Goal: Task Accomplishment & Management: Manage account settings

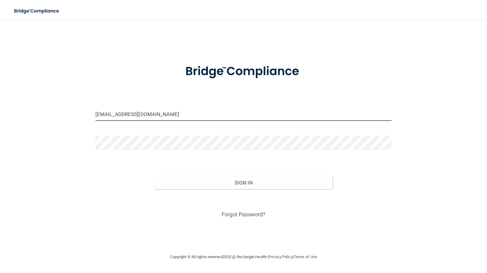
click at [143, 112] on input "mds_jugs3@yahoo.com" at bounding box center [244, 114] width 296 height 14
type input "haileyredge@icloud.com"
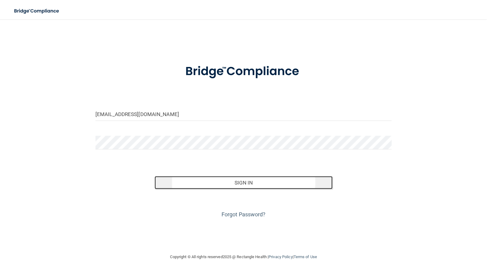
click at [276, 181] on button "Sign In" at bounding box center [244, 182] width 178 height 13
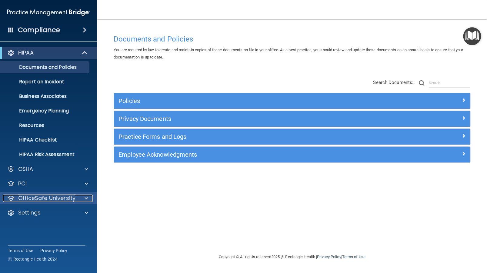
click at [87, 197] on span at bounding box center [87, 198] width 4 height 7
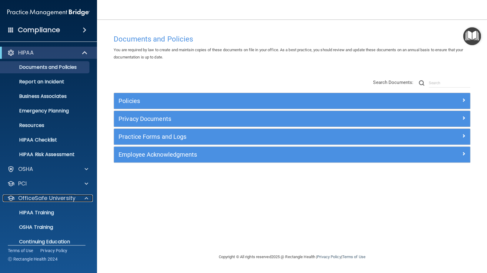
scroll to position [22, 0]
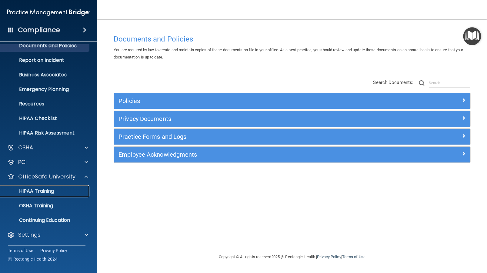
click at [41, 190] on p "HIPAA Training" at bounding box center [29, 191] width 50 height 6
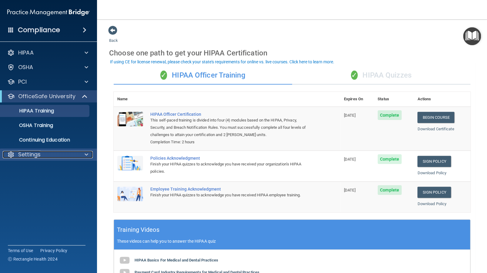
click at [41, 152] on div "Settings" at bounding box center [40, 154] width 75 height 7
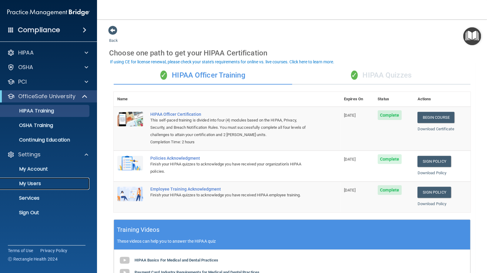
click at [41, 184] on p "My Users" at bounding box center [45, 184] width 83 height 6
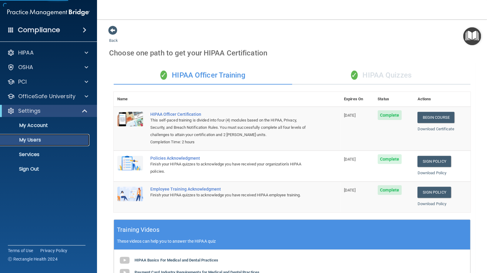
select select "20"
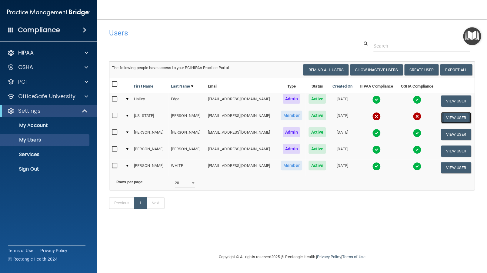
click at [455, 116] on button "View User" at bounding box center [456, 117] width 30 height 11
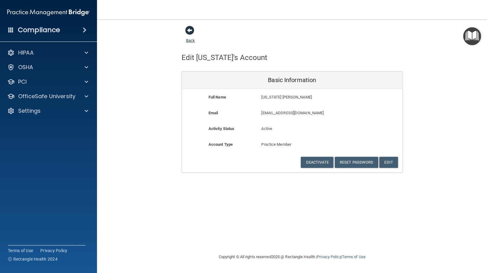
click at [186, 30] on span at bounding box center [189, 30] width 9 height 9
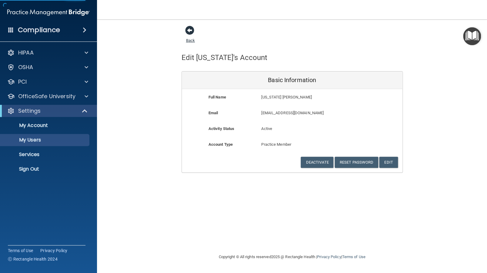
select select "20"
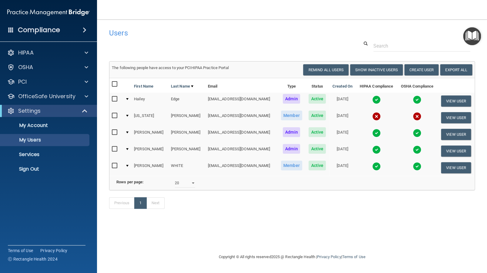
click at [117, 115] on input "checkbox" at bounding box center [115, 115] width 7 height 5
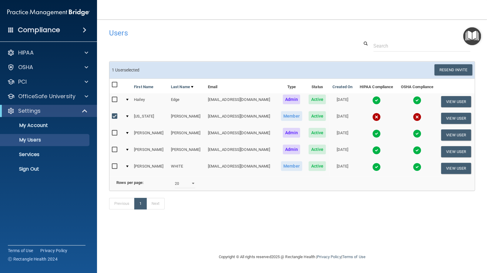
click at [113, 114] on input "checkbox" at bounding box center [115, 116] width 7 height 5
checkbox input "false"
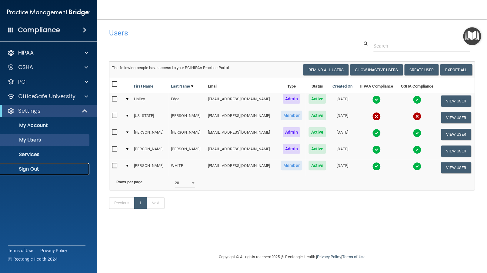
click at [50, 165] on link "Sign Out" at bounding box center [42, 169] width 96 height 12
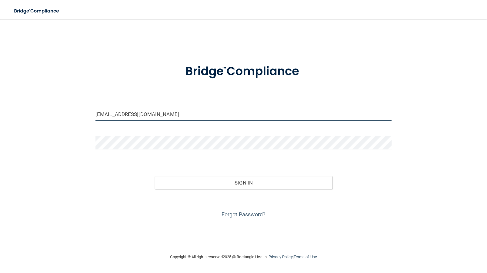
click at [175, 109] on input "haileyredge@icloud.com" at bounding box center [244, 114] width 296 height 14
click at [86, 235] on div "haileyredge@icloud.com Invalid email/password. You don't have permission to acc…" at bounding box center [243, 136] width 463 height 222
click at [230, 106] on form "haileyredge@icloud.com Invalid email/password. You don't have permission to acc…" at bounding box center [244, 138] width 297 height 164
click at [176, 112] on input "haileyredge@icloud.com" at bounding box center [244, 114] width 297 height 14
click at [139, 218] on div "Forgot Password?" at bounding box center [244, 204] width 306 height 30
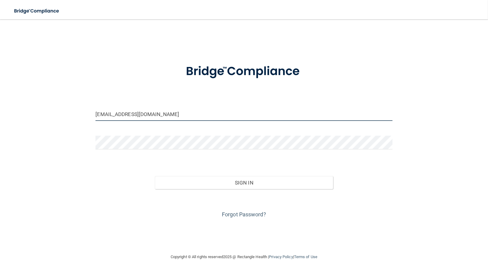
drag, startPoint x: 167, startPoint y: 110, endPoint x: 166, endPoint y: 113, distance: 3.3
click at [167, 111] on input "haileyredge@icloud.com" at bounding box center [244, 114] width 297 height 14
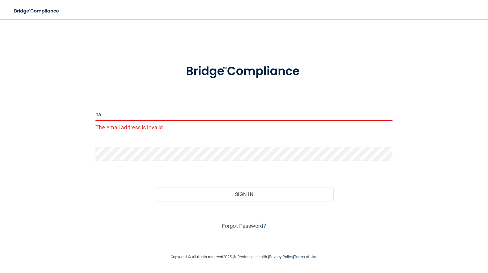
type input "h"
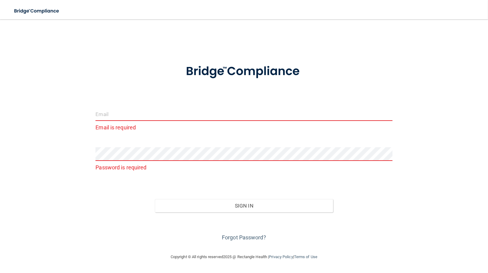
drag, startPoint x: 122, startPoint y: 111, endPoint x: 119, endPoint y: 114, distance: 4.7
click at [119, 114] on input "email" at bounding box center [244, 114] width 297 height 14
click at [231, 114] on input "email" at bounding box center [244, 114] width 297 height 14
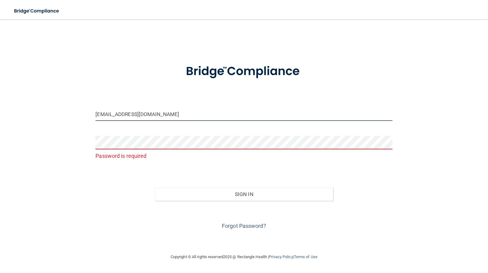
type input "[EMAIL_ADDRESS][DOMAIN_NAME]"
click at [271, 158] on p "Password is required" at bounding box center [244, 156] width 297 height 10
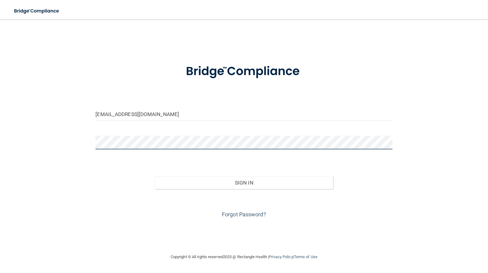
click at [155, 176] on button "Sign In" at bounding box center [244, 182] width 178 height 13
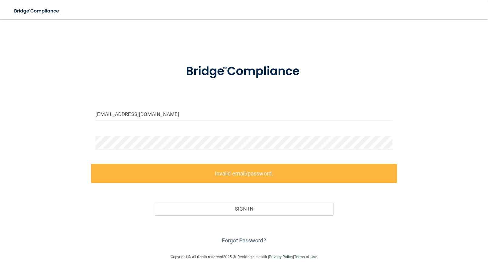
click at [266, 229] on div "Forgot Password?" at bounding box center [244, 231] width 306 height 30
click at [247, 242] on link "Forgot Password?" at bounding box center [244, 240] width 44 height 6
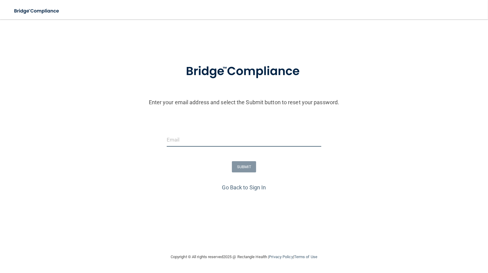
click at [250, 140] on input "email" at bounding box center [244, 140] width 155 height 14
type input "[EMAIL_ADDRESS][DOMAIN_NAME]"
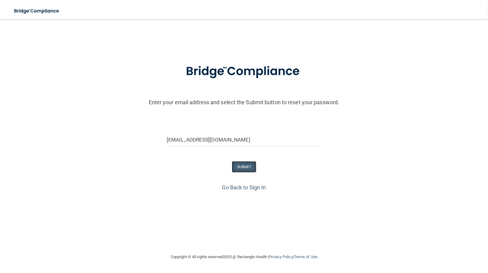
click at [241, 169] on button "SUBMIT" at bounding box center [244, 166] width 25 height 11
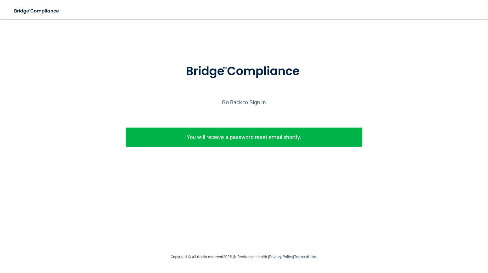
drag, startPoint x: 274, startPoint y: 236, endPoint x: 274, endPoint y: 224, distance: 11.5
click at [277, 236] on div "Enter your email address and select the Submit button to reset your password. m…" at bounding box center [244, 136] width 464 height 222
click at [255, 99] on link "Go Back to Sign In" at bounding box center [244, 102] width 44 height 6
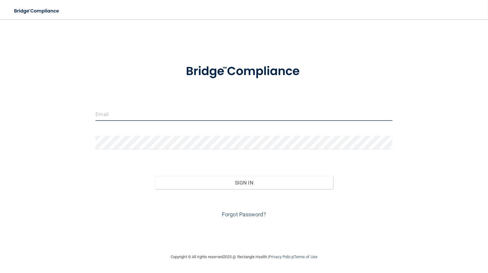
click at [245, 114] on input "email" at bounding box center [244, 114] width 297 height 14
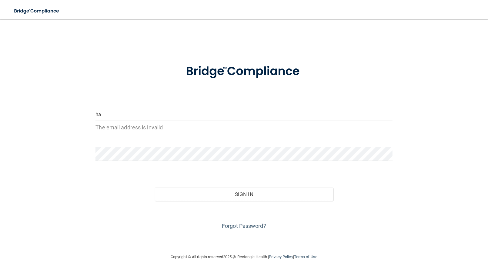
type input "h"
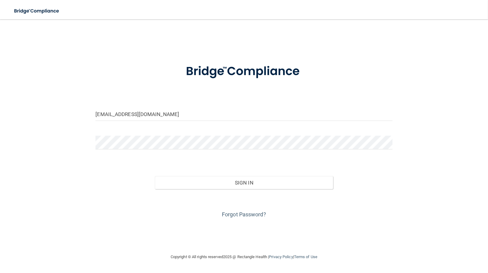
type input "[EMAIL_ADDRESS][DOMAIN_NAME]"
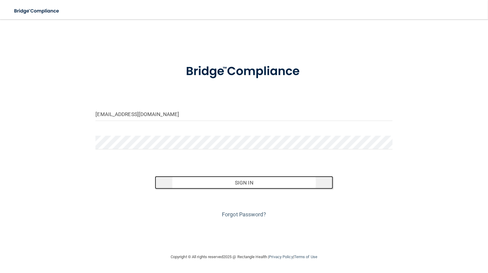
click at [303, 185] on button "Sign In" at bounding box center [244, 182] width 178 height 13
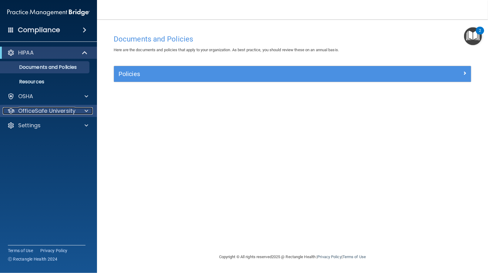
click at [33, 110] on p "OfficeSafe University" at bounding box center [46, 110] width 57 height 7
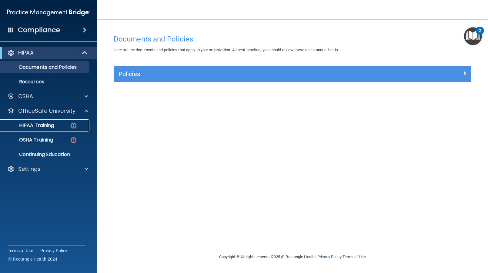
click at [43, 128] on p "HIPAA Training" at bounding box center [29, 125] width 50 height 6
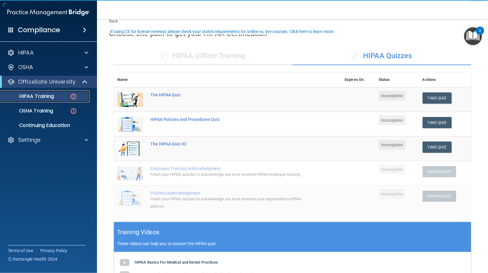
scroll to position [30, 0]
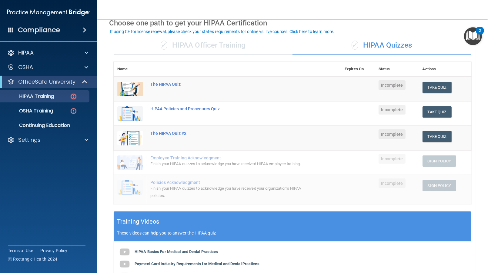
click at [245, 49] on div "✓ HIPAA Officer Training" at bounding box center [203, 45] width 179 height 18
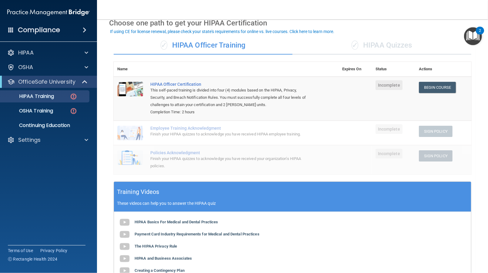
click at [371, 43] on div "✓ HIPAA Quizzes" at bounding box center [382, 45] width 179 height 18
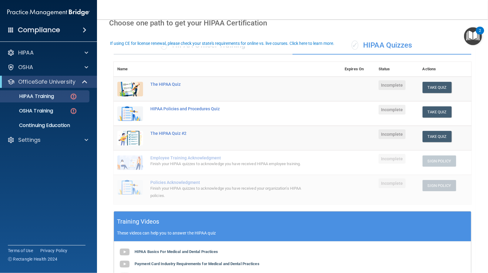
scroll to position [0, 0]
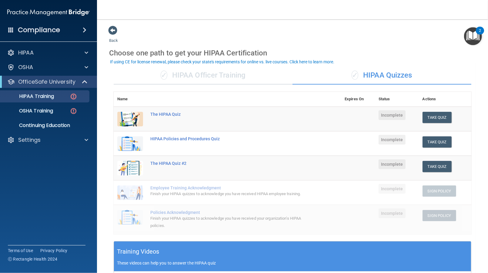
click at [217, 78] on div "✓ HIPAA Officer Training" at bounding box center [203, 75] width 179 height 18
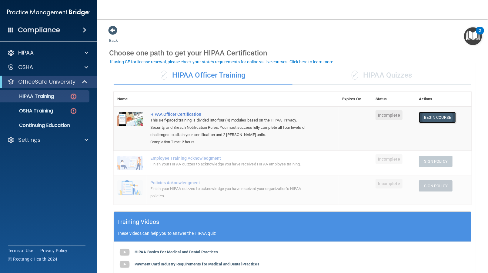
click at [433, 118] on link "Begin Course" at bounding box center [437, 117] width 37 height 11
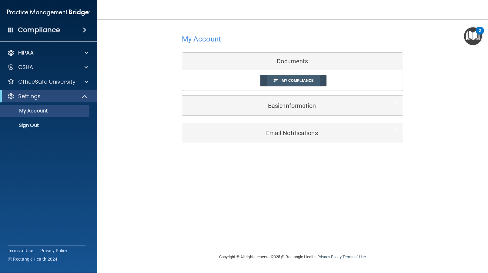
click at [274, 83] on link "My Compliance" at bounding box center [293, 80] width 66 height 11
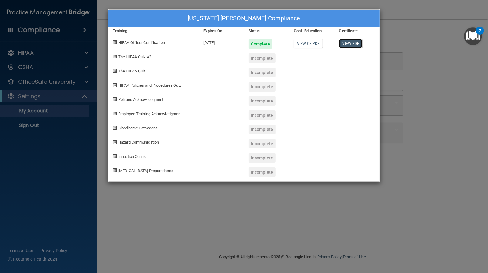
click at [340, 41] on link "View PDF" at bounding box center [350, 43] width 23 height 9
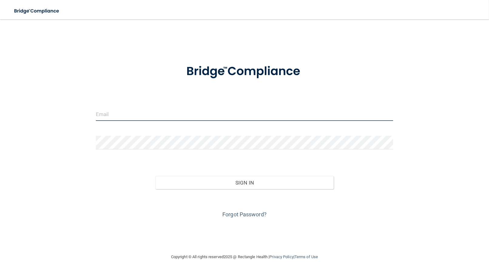
type input "haileyredge@icloud.com"
click at [146, 117] on input "haileyredge@icloud.com" at bounding box center [244, 114] width 297 height 14
drag, startPoint x: 146, startPoint y: 114, endPoint x: 111, endPoint y: 117, distance: 35.1
click at [94, 117] on div "haileyredge@icloud.com" at bounding box center [244, 116] width 307 height 18
drag, startPoint x: 163, startPoint y: 116, endPoint x: 89, endPoint y: 115, distance: 73.7
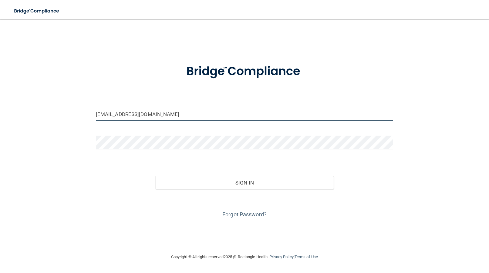
click at [89, 115] on div "haileyredge@icloud.com Invalid email/password. You don't have permission to acc…" at bounding box center [244, 136] width 464 height 222
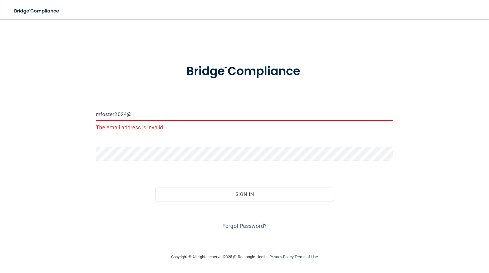
type input "[EMAIL_ADDRESS][DOMAIN_NAME]"
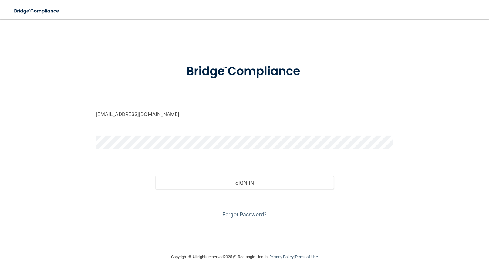
click at [38, 149] on div "mfoster2024@icloud.com Invalid email/password. You don't have permission to acc…" at bounding box center [244, 136] width 464 height 222
click at [155, 176] on button "Sign In" at bounding box center [244, 182] width 178 height 13
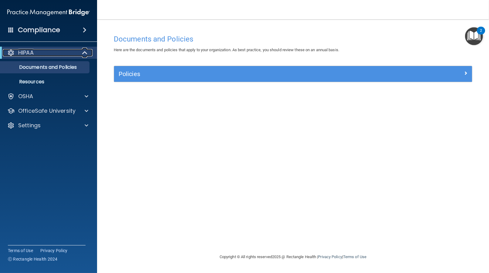
click at [22, 49] on p "HIPAA" at bounding box center [25, 52] width 15 height 7
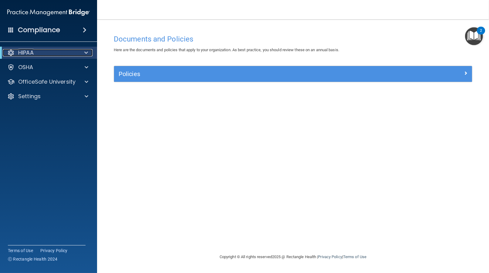
click at [22, 49] on p "HIPAA" at bounding box center [25, 52] width 15 height 7
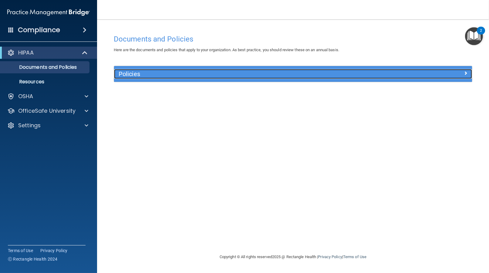
click at [143, 78] on div "Policies" at bounding box center [248, 74] width 268 height 10
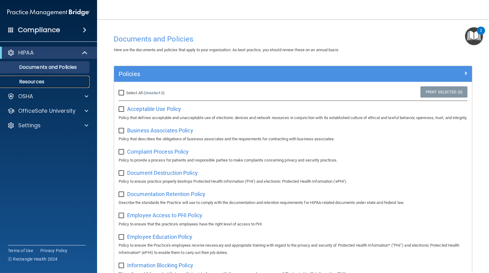
click at [76, 79] on p "Resources" at bounding box center [45, 82] width 83 height 6
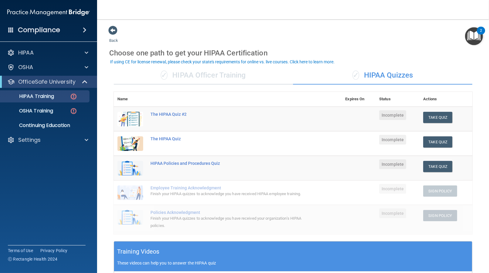
scroll to position [30, 0]
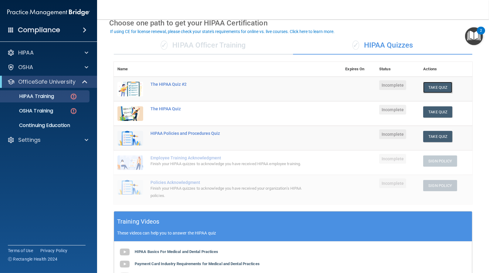
drag, startPoint x: 438, startPoint y: 89, endPoint x: 438, endPoint y: 94, distance: 4.5
click at [438, 94] on td "Take Quiz Download Certificate" at bounding box center [445, 89] width 53 height 25
click at [438, 85] on button "Take Quiz" at bounding box center [437, 87] width 29 height 11
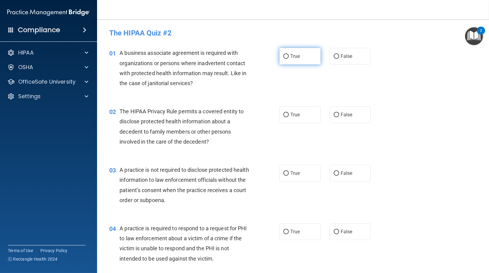
click at [307, 56] on label "True" at bounding box center [299, 56] width 41 height 17
click at [289, 56] on input "True" at bounding box center [285, 56] width 5 height 5
radio input "true"
click at [306, 115] on label "True" at bounding box center [299, 114] width 41 height 17
click at [289, 115] on input "True" at bounding box center [285, 115] width 5 height 5
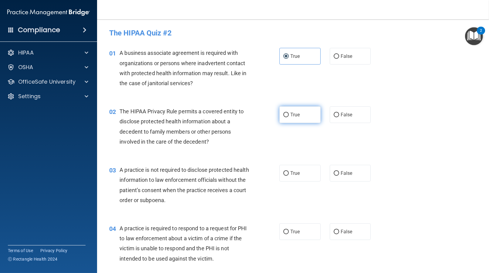
radio input "true"
click at [346, 172] on span "False" at bounding box center [346, 173] width 12 height 6
click at [339, 172] on input "False" at bounding box center [336, 173] width 5 height 5
radio input "true"
click at [348, 233] on span "False" at bounding box center [346, 232] width 12 height 6
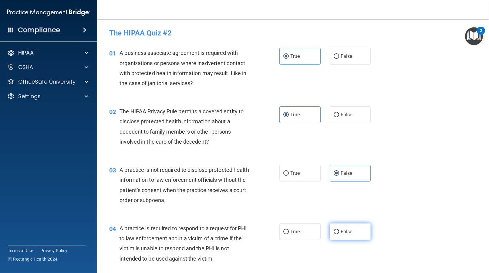
click at [339, 233] on input "False" at bounding box center [336, 232] width 5 height 5
radio input "true"
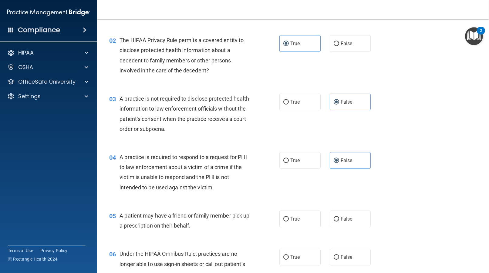
scroll to position [91, 0]
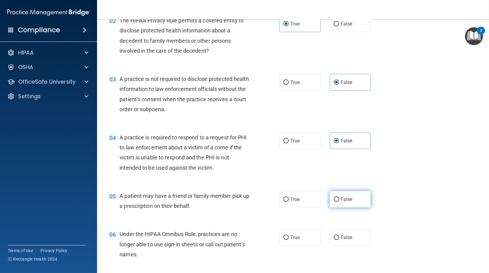
click at [345, 196] on label "False" at bounding box center [350, 199] width 41 height 17
click at [339, 197] on input "False" at bounding box center [336, 199] width 5 height 5
radio input "true"
click at [297, 240] on label "True" at bounding box center [299, 237] width 41 height 17
click at [289, 240] on input "True" at bounding box center [285, 238] width 5 height 5
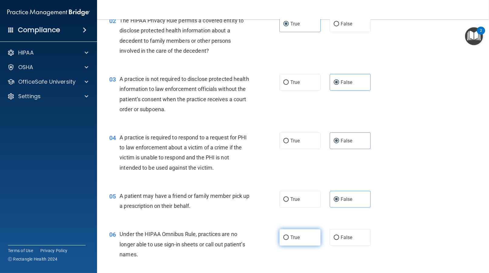
radio input "true"
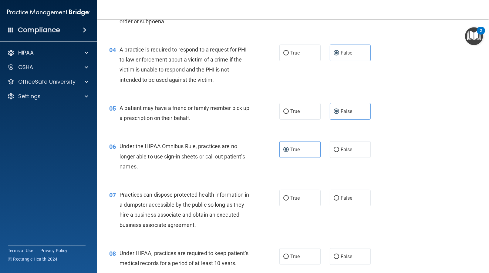
scroll to position [182, 0]
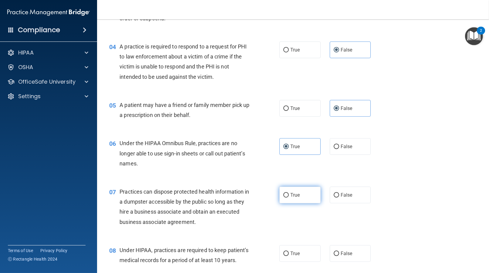
click at [300, 193] on label "True" at bounding box center [299, 195] width 41 height 17
click at [289, 193] on input "True" at bounding box center [285, 195] width 5 height 5
radio input "true"
click at [294, 250] on label "True" at bounding box center [299, 253] width 41 height 17
click at [289, 252] on input "True" at bounding box center [285, 254] width 5 height 5
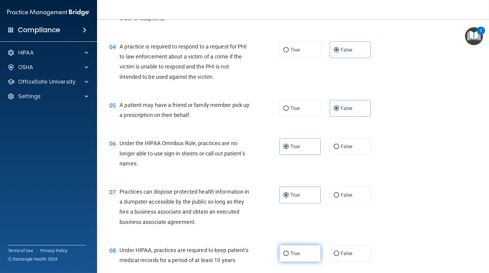
radio input "true"
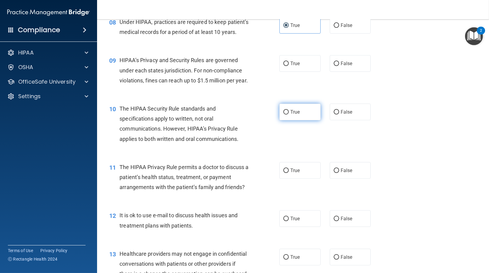
scroll to position [424, 0]
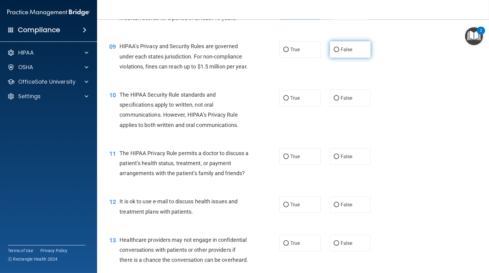
click at [348, 52] on span "False" at bounding box center [346, 50] width 12 height 6
click at [339, 52] on input "False" at bounding box center [336, 50] width 5 height 5
radio input "true"
click at [346, 101] on span "False" at bounding box center [346, 98] width 12 height 6
click at [339, 101] on input "False" at bounding box center [336, 98] width 5 height 5
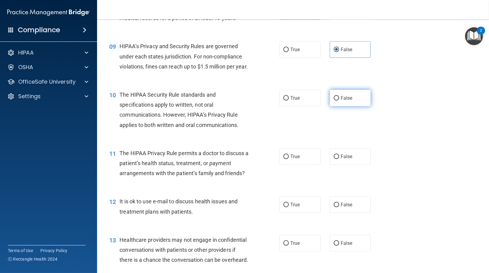
radio input "true"
click at [297, 159] on span "True" at bounding box center [294, 157] width 9 height 6
click at [289, 159] on input "True" at bounding box center [285, 157] width 5 height 5
radio input "true"
click at [291, 208] on span "True" at bounding box center [294, 205] width 9 height 6
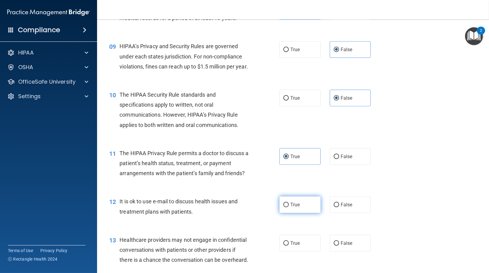
click at [289, 207] on input "True" at bounding box center [285, 205] width 5 height 5
radio input "true"
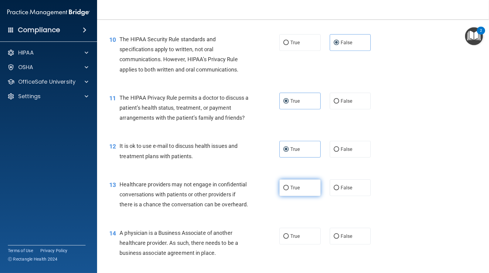
scroll to position [485, 0]
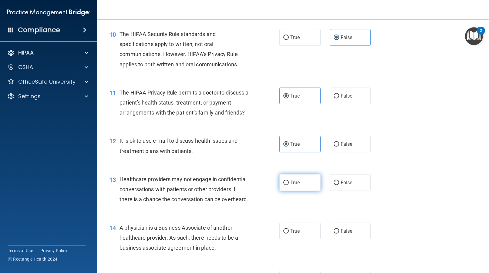
click at [293, 186] on span "True" at bounding box center [294, 183] width 9 height 6
click at [289, 185] on input "True" at bounding box center [285, 183] width 5 height 5
radio input "true"
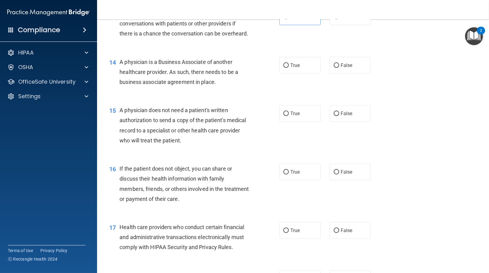
scroll to position [667, 0]
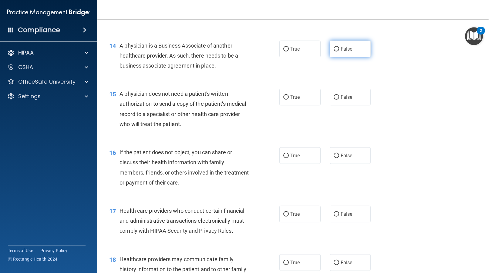
click at [344, 52] on span "False" at bounding box center [346, 49] width 12 height 6
click at [339, 52] on input "False" at bounding box center [336, 49] width 5 height 5
radio input "true"
click at [353, 106] on label "False" at bounding box center [350, 97] width 41 height 17
click at [339, 100] on input "False" at bounding box center [336, 97] width 5 height 5
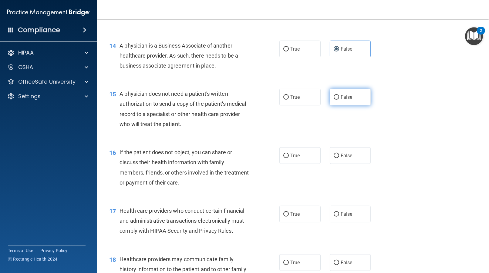
radio input "true"
click at [290, 159] on span "True" at bounding box center [294, 156] width 9 height 6
click at [289, 158] on input "True" at bounding box center [285, 156] width 5 height 5
radio input "true"
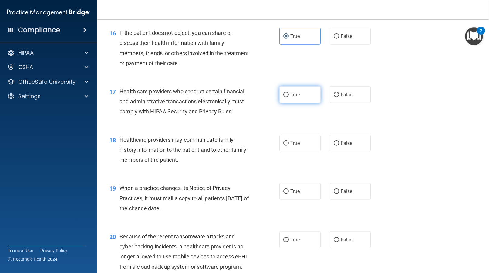
scroll to position [788, 0]
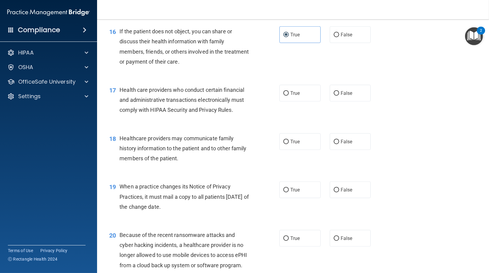
click at [291, 114] on div "17 Health care providers who conduct certain financial and administrative trans…" at bounding box center [293, 101] width 377 height 49
click at [295, 96] on span "True" at bounding box center [294, 93] width 9 height 6
click at [289, 96] on input "True" at bounding box center [285, 93] width 5 height 5
radio input "true"
click at [334, 144] on input "False" at bounding box center [336, 142] width 5 height 5
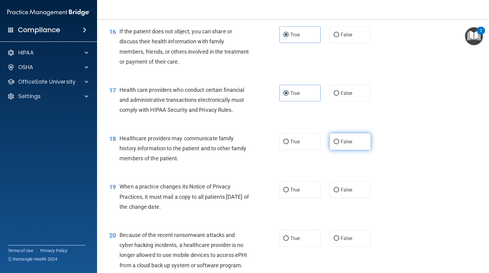
radio input "true"
click at [287, 198] on label "True" at bounding box center [299, 190] width 41 height 17
click at [287, 193] on input "True" at bounding box center [285, 190] width 5 height 5
radio input "true"
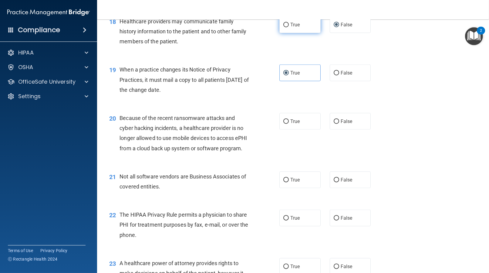
scroll to position [909, 0]
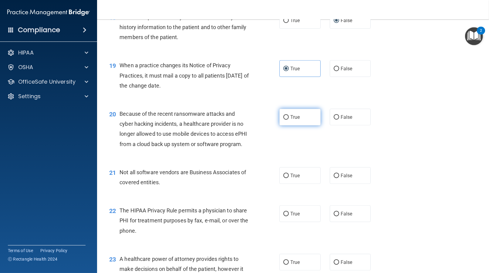
click at [294, 126] on label "True" at bounding box center [299, 117] width 41 height 17
click at [289, 120] on input "True" at bounding box center [285, 117] width 5 height 5
radio input "true"
click at [336, 184] on label "False" at bounding box center [350, 175] width 41 height 17
click at [336, 178] on input "False" at bounding box center [336, 176] width 5 height 5
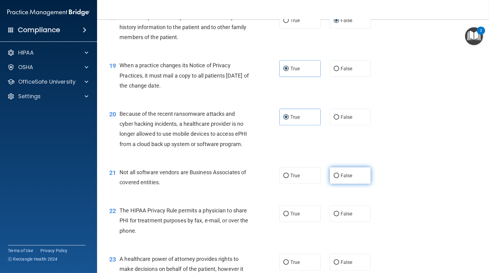
radio input "true"
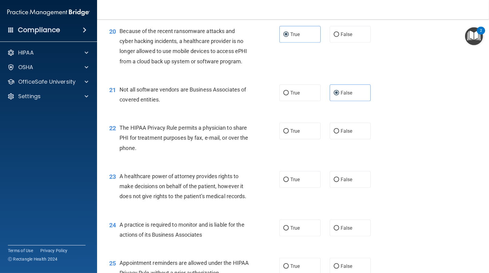
scroll to position [1000, 0]
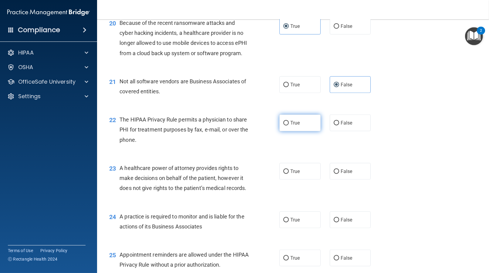
click at [294, 131] on label "True" at bounding box center [299, 123] width 41 height 17
click at [289, 126] on input "True" at bounding box center [285, 123] width 5 height 5
radio input "true"
click at [333, 180] on label "False" at bounding box center [350, 171] width 41 height 17
click at [334, 174] on input "False" at bounding box center [336, 171] width 5 height 5
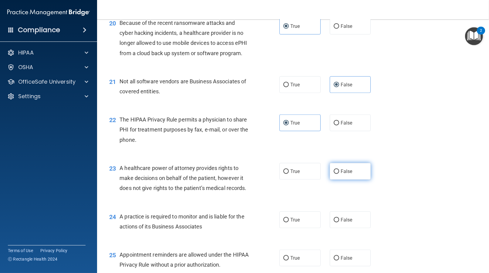
radio input "true"
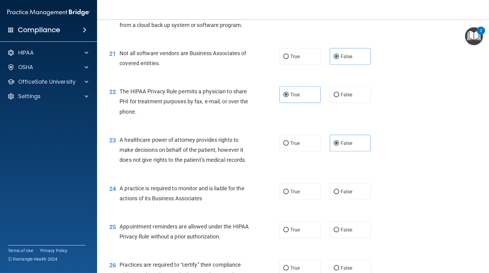
scroll to position [1061, 0]
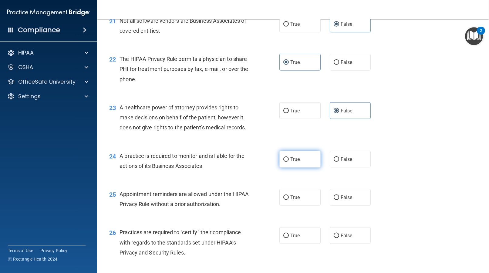
click at [281, 168] on label "True" at bounding box center [299, 159] width 41 height 17
click at [283, 162] on input "True" at bounding box center [285, 159] width 5 height 5
radio input "true"
click at [340, 200] on span "False" at bounding box center [346, 198] width 12 height 6
click at [338, 200] on input "False" at bounding box center [336, 198] width 5 height 5
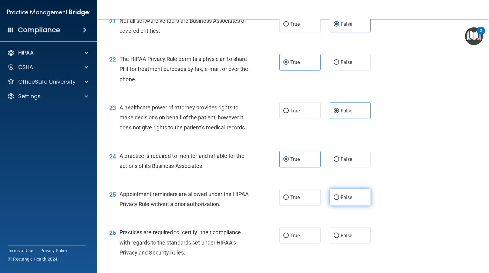
radio input "true"
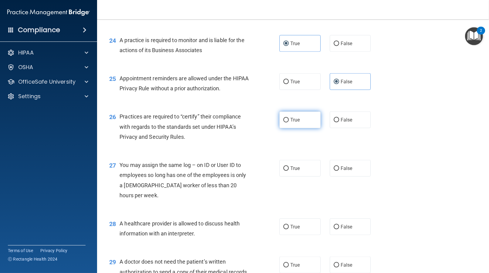
scroll to position [1182, 0]
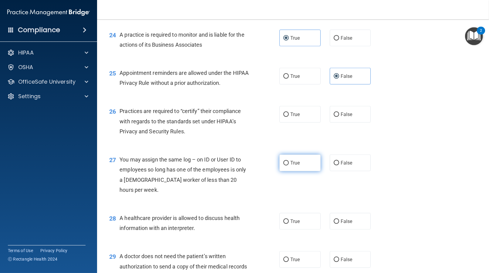
click at [304, 171] on label "True" at bounding box center [299, 163] width 41 height 17
click at [289, 166] on input "True" at bounding box center [285, 163] width 5 height 5
radio input "true"
click at [302, 123] on label "True" at bounding box center [299, 114] width 41 height 17
click at [289, 117] on input "True" at bounding box center [285, 114] width 5 height 5
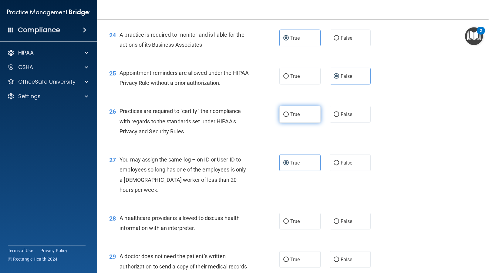
radio input "true"
click at [344, 166] on span "False" at bounding box center [346, 163] width 12 height 6
click at [339, 166] on input "False" at bounding box center [336, 163] width 5 height 5
radio input "true"
radio input "false"
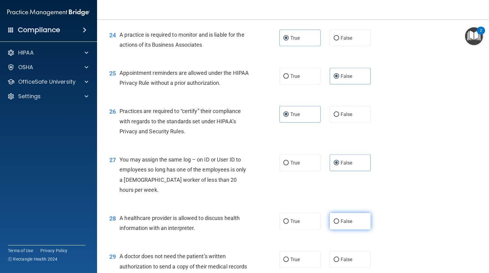
click at [340, 230] on label "False" at bounding box center [350, 221] width 41 height 17
click at [339, 224] on input "False" at bounding box center [336, 222] width 5 height 5
radio input "true"
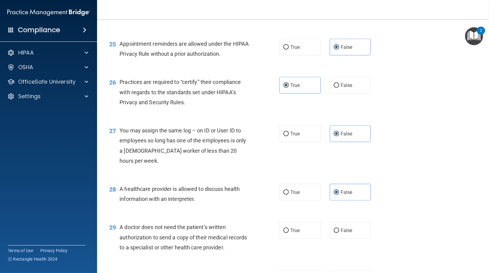
scroll to position [1243, 0]
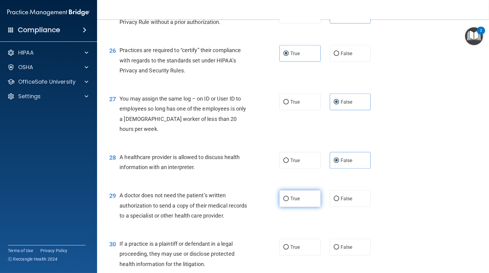
click at [288, 207] on label "True" at bounding box center [299, 198] width 41 height 17
click at [288, 201] on input "True" at bounding box center [285, 199] width 5 height 5
radio input "true"
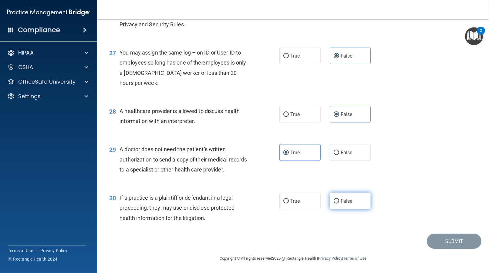
scroll to position [1319, 0]
click at [345, 203] on span "False" at bounding box center [346, 201] width 12 height 6
click at [339, 203] on input "False" at bounding box center [336, 201] width 5 height 5
radio input "true"
click at [448, 242] on button "Submit" at bounding box center [454, 241] width 55 height 15
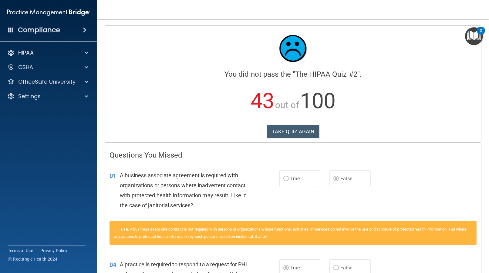
click at [116, 228] on icon at bounding box center [115, 229] width 2 height 4
drag, startPoint x: 292, startPoint y: 131, endPoint x: 291, endPoint y: 124, distance: 6.4
click at [291, 125] on button "TAKE QUIZ AGAIN" at bounding box center [293, 131] width 52 height 13
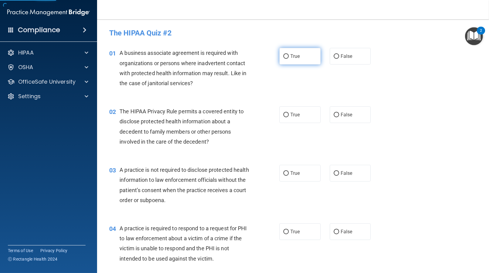
drag, startPoint x: 302, startPoint y: 55, endPoint x: 305, endPoint y: 54, distance: 3.2
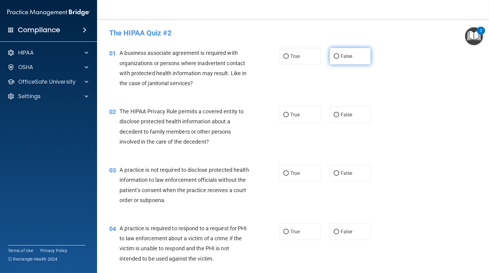
click at [334, 50] on label "False" at bounding box center [350, 56] width 41 height 17
click at [334, 54] on input "False" at bounding box center [336, 56] width 5 height 5
radio input "true"
click at [293, 113] on span "True" at bounding box center [294, 115] width 9 height 6
click at [289, 113] on input "True" at bounding box center [285, 115] width 5 height 5
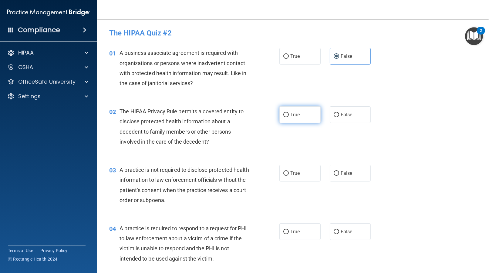
radio input "true"
click at [342, 180] on label "False" at bounding box center [350, 173] width 41 height 17
click at [339, 176] on input "False" at bounding box center [336, 173] width 5 height 5
radio input "true"
click at [339, 235] on label "False" at bounding box center [350, 231] width 41 height 17
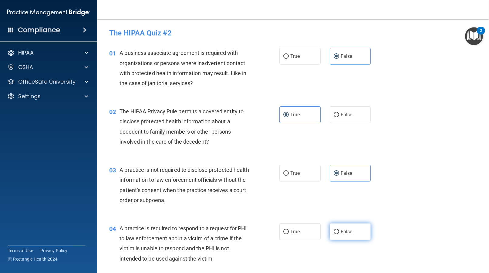
click at [339, 234] on input "False" at bounding box center [336, 232] width 5 height 5
radio input "true"
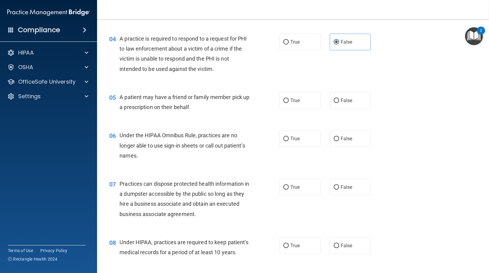
scroll to position [212, 0]
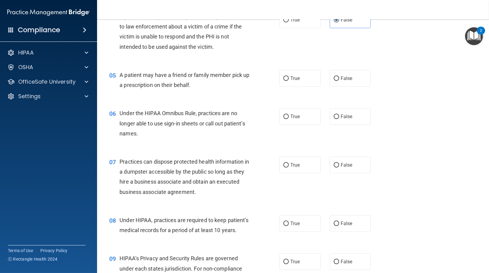
click at [282, 69] on div "05 A patient may have a friend or family member pick up a prescription on their…" at bounding box center [293, 81] width 377 height 38
click at [285, 78] on input "True" at bounding box center [285, 78] width 5 height 5
radio input "true"
click at [348, 119] on label "False" at bounding box center [350, 116] width 41 height 17
click at [339, 119] on input "False" at bounding box center [336, 117] width 5 height 5
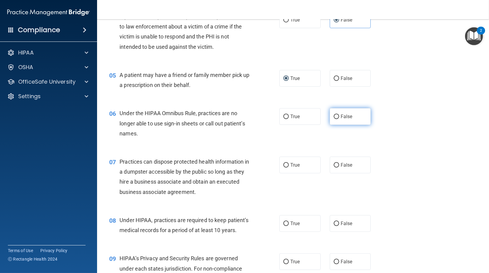
radio input "true"
click at [341, 164] on span "False" at bounding box center [346, 165] width 12 height 6
click at [339, 164] on input "False" at bounding box center [336, 165] width 5 height 5
radio input "true"
click at [330, 223] on label "False" at bounding box center [350, 223] width 41 height 17
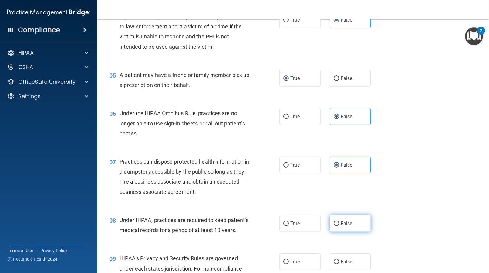
click at [334, 223] on input "False" at bounding box center [336, 224] width 5 height 5
radio input "true"
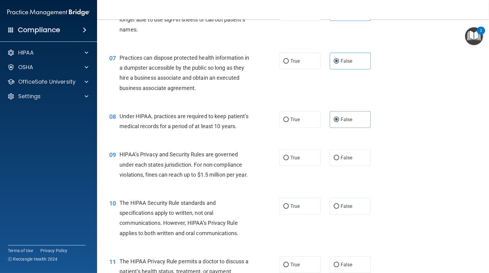
scroll to position [334, 0]
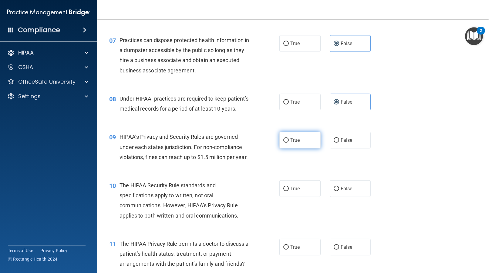
click at [300, 145] on label "True" at bounding box center [299, 140] width 41 height 17
click at [289, 143] on input "True" at bounding box center [285, 140] width 5 height 5
radio input "true"
click at [354, 149] on label "False" at bounding box center [350, 140] width 41 height 17
click at [339, 143] on input "False" at bounding box center [336, 140] width 5 height 5
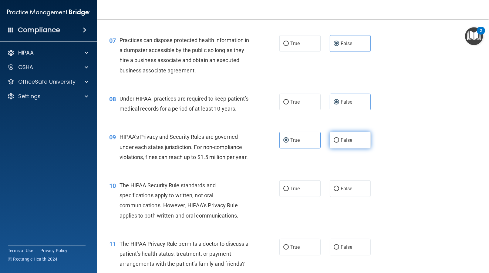
radio input "true"
radio input "false"
click at [312, 197] on label "True" at bounding box center [299, 188] width 41 height 17
click at [289, 191] on input "True" at bounding box center [285, 189] width 5 height 5
radio input "true"
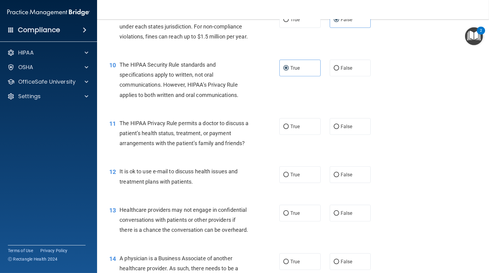
scroll to position [454, 0]
click at [294, 135] on label "True" at bounding box center [299, 126] width 41 height 17
click at [289, 129] on input "True" at bounding box center [285, 126] width 5 height 5
radio input "true"
click at [296, 177] on span "True" at bounding box center [294, 175] width 9 height 6
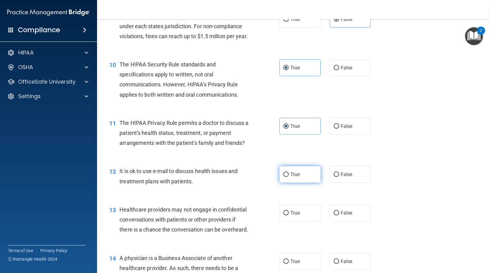
click at [289, 177] on input "True" at bounding box center [285, 175] width 5 height 5
radio input "true"
click at [340, 216] on span "False" at bounding box center [346, 213] width 12 height 6
click at [339, 216] on input "False" at bounding box center [336, 213] width 5 height 5
radio input "true"
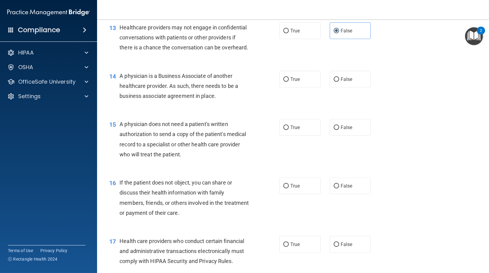
scroll to position [667, 0]
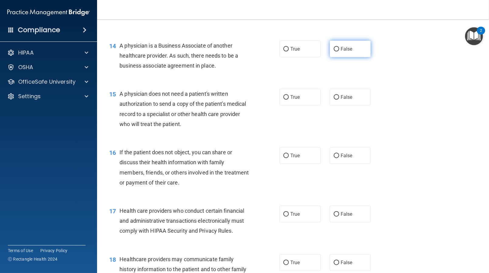
click at [346, 52] on span "False" at bounding box center [346, 49] width 12 height 6
click at [339, 52] on input "False" at bounding box center [336, 49] width 5 height 5
radio input "true"
click at [299, 106] on label "True" at bounding box center [299, 97] width 41 height 17
click at [289, 100] on input "True" at bounding box center [285, 97] width 5 height 5
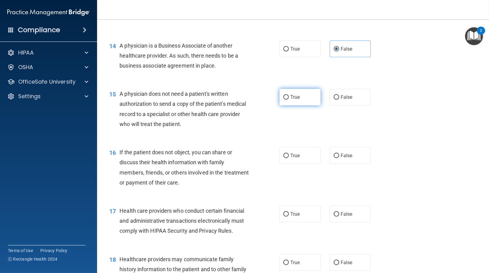
radio input "true"
drag, startPoint x: 300, startPoint y: 184, endPoint x: 301, endPoint y: 187, distance: 3.3
click at [301, 164] on label "True" at bounding box center [299, 155] width 41 height 17
click at [289, 158] on input "True" at bounding box center [285, 156] width 5 height 5
radio input "true"
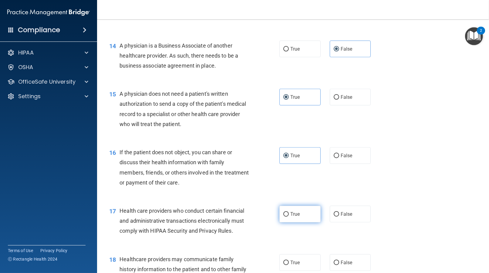
click at [297, 217] on span "True" at bounding box center [294, 214] width 9 height 6
click at [289, 217] on input "True" at bounding box center [285, 214] width 5 height 5
radio input "true"
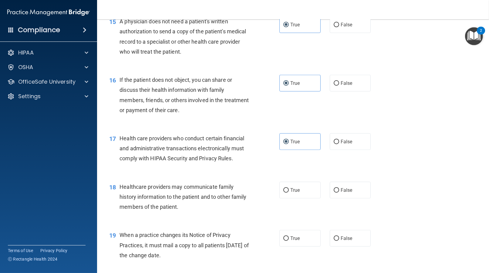
scroll to position [788, 0]
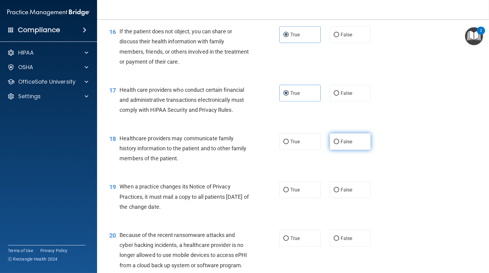
click at [340, 145] on span "False" at bounding box center [346, 142] width 12 height 6
click at [339, 144] on input "False" at bounding box center [336, 142] width 5 height 5
radio input "true"
click at [346, 198] on label "False" at bounding box center [350, 190] width 41 height 17
click at [339, 193] on input "False" at bounding box center [336, 190] width 5 height 5
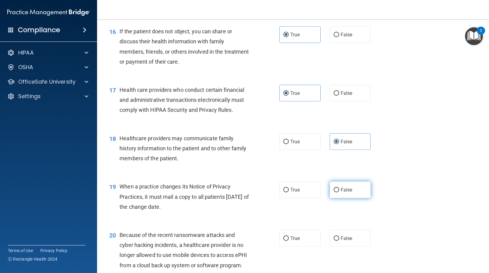
radio input "true"
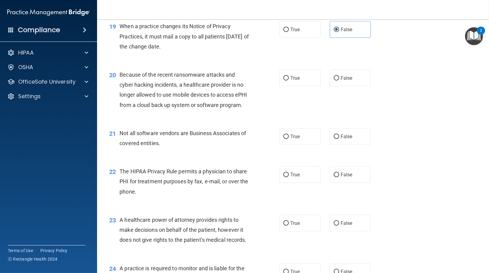
scroll to position [970, 0]
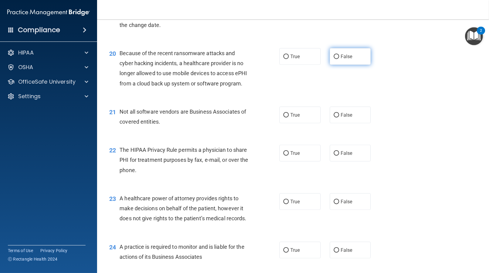
click at [340, 59] on span "False" at bounding box center [346, 57] width 12 height 6
click at [339, 59] on input "False" at bounding box center [336, 57] width 5 height 5
radio input "true"
click at [308, 65] on label "True" at bounding box center [299, 56] width 41 height 17
click at [289, 59] on input "True" at bounding box center [285, 57] width 5 height 5
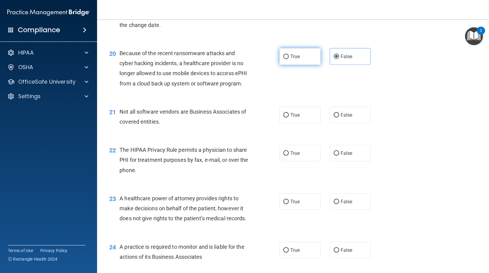
radio input "true"
click at [334, 95] on div "20 Because of the recent ransomware attacks and cyber hacking incidents, a heal…" at bounding box center [293, 70] width 377 height 59
click at [337, 65] on label "False" at bounding box center [350, 56] width 41 height 17
click at [337, 59] on input "False" at bounding box center [336, 57] width 5 height 5
radio input "true"
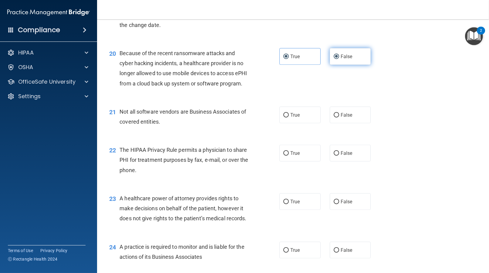
radio input "false"
click at [336, 123] on label "False" at bounding box center [350, 115] width 41 height 17
click at [336, 118] on input "False" at bounding box center [336, 115] width 5 height 5
radio input "true"
click at [290, 118] on span "True" at bounding box center [294, 115] width 9 height 6
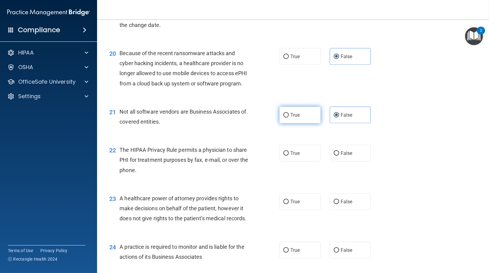
click at [289, 118] on input "True" at bounding box center [285, 115] width 5 height 5
radio input "true"
radio input "false"
click at [309, 162] on label "True" at bounding box center [299, 153] width 41 height 17
click at [289, 156] on input "True" at bounding box center [285, 153] width 5 height 5
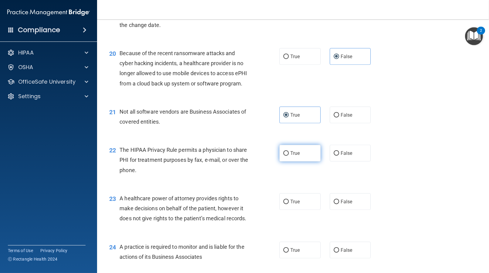
radio input "true"
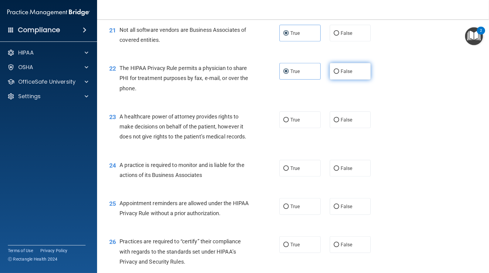
scroll to position [1061, 0]
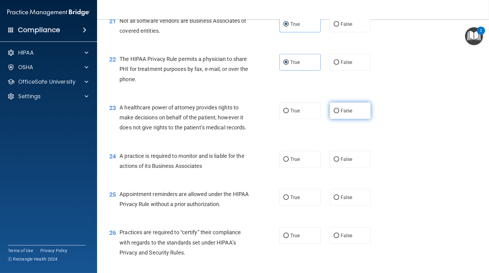
click at [335, 113] on input "False" at bounding box center [336, 111] width 5 height 5
radio input "true"
click at [347, 162] on span "False" at bounding box center [346, 159] width 12 height 6
click at [339, 162] on input "False" at bounding box center [336, 159] width 5 height 5
radio input "true"
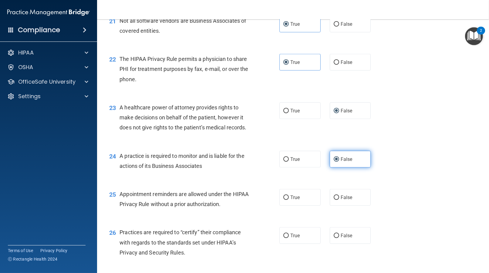
scroll to position [1091, 0]
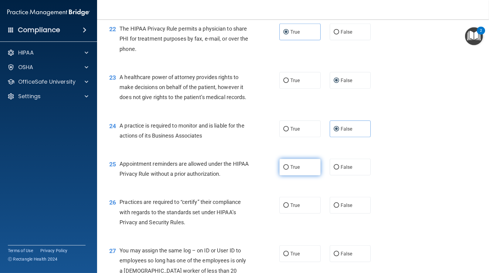
click at [302, 176] on label "True" at bounding box center [299, 167] width 41 height 17
click at [289, 170] on input "True" at bounding box center [285, 167] width 5 height 5
radio input "true"
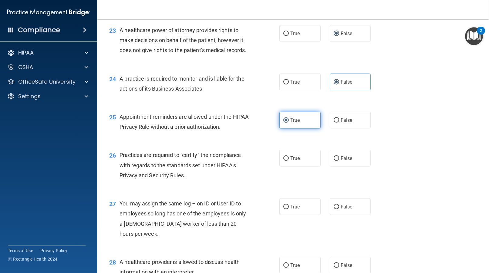
scroll to position [1182, 0]
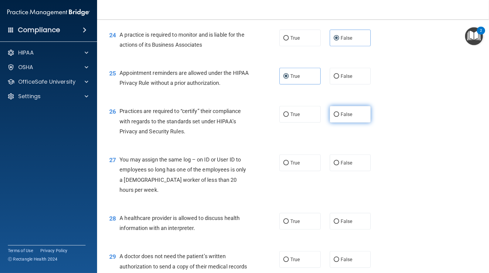
click at [360, 123] on label "False" at bounding box center [350, 114] width 41 height 17
click at [339, 117] on input "False" at bounding box center [336, 114] width 5 height 5
radio input "true"
click at [341, 166] on span "False" at bounding box center [346, 163] width 12 height 6
click at [339, 166] on input "False" at bounding box center [336, 163] width 5 height 5
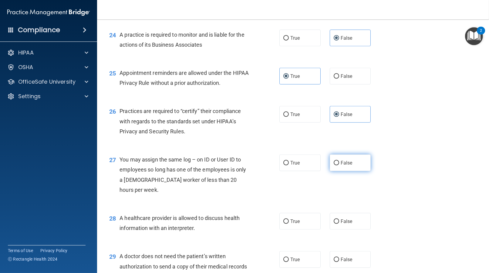
radio input "true"
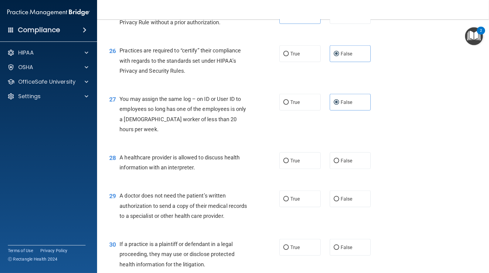
scroll to position [1243, 0]
drag, startPoint x: 364, startPoint y: 188, endPoint x: 362, endPoint y: 181, distance: 7.2
click at [362, 169] on label "False" at bounding box center [350, 160] width 41 height 17
click at [339, 163] on input "False" at bounding box center [336, 161] width 5 height 5
radio input "true"
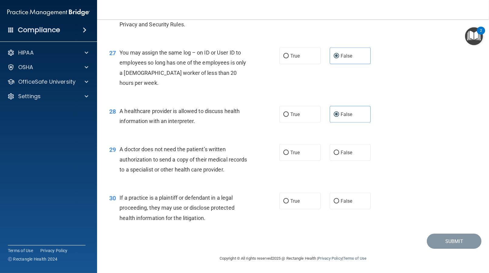
scroll to position [1304, 0]
click at [300, 161] on label "True" at bounding box center [299, 152] width 41 height 17
click at [289, 155] on input "True" at bounding box center [285, 153] width 5 height 5
radio input "true"
click at [306, 210] on label "True" at bounding box center [299, 201] width 41 height 17
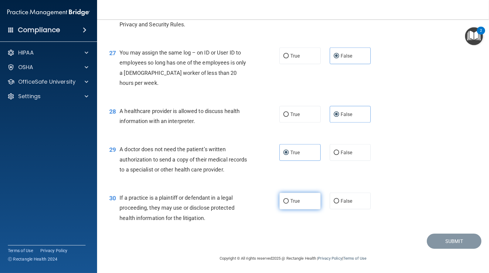
click at [289, 204] on input "True" at bounding box center [285, 201] width 5 height 5
radio input "true"
click at [460, 242] on button "Submit" at bounding box center [454, 241] width 55 height 15
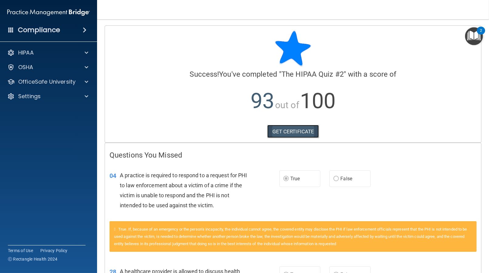
click at [301, 132] on link "GET CERTIFICATE" at bounding box center [293, 131] width 52 height 13
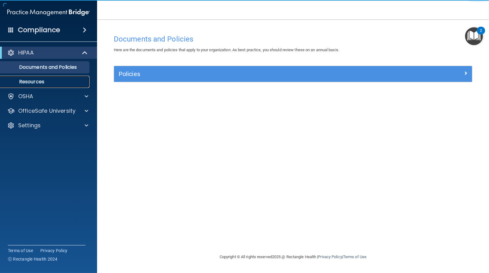
click at [56, 84] on p "Resources" at bounding box center [45, 82] width 83 height 6
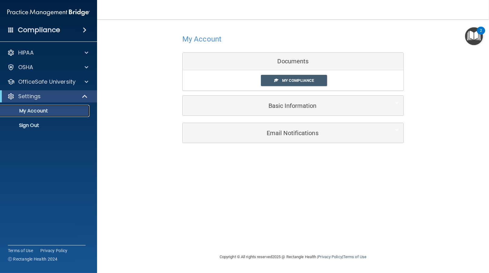
click at [31, 110] on p "My Account" at bounding box center [45, 111] width 83 height 6
click at [58, 32] on h4 "Compliance" at bounding box center [39, 30] width 42 height 8
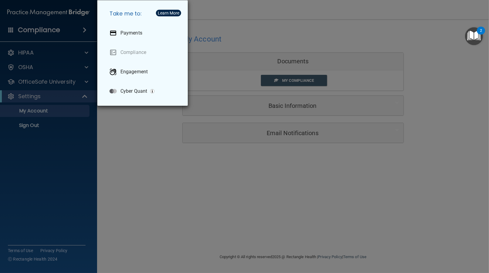
click at [276, 28] on div "Take me to: Payments Compliance Engagement Cyber Quant" at bounding box center [244, 136] width 489 height 273
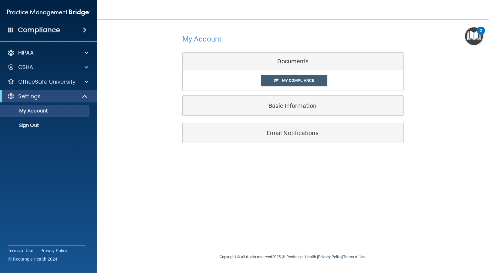
click at [471, 35] on img "Open Resource Center, 2 new notifications" at bounding box center [474, 36] width 18 height 18
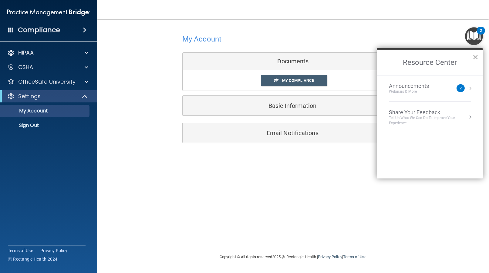
click at [476, 55] on button "×" at bounding box center [475, 57] width 6 height 10
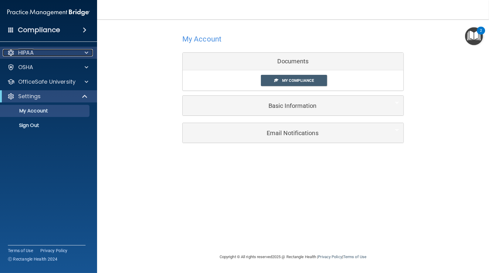
click at [82, 50] on div at bounding box center [85, 52] width 15 height 7
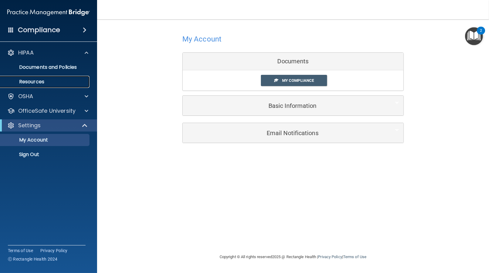
click at [36, 81] on p "Resources" at bounding box center [45, 82] width 83 height 6
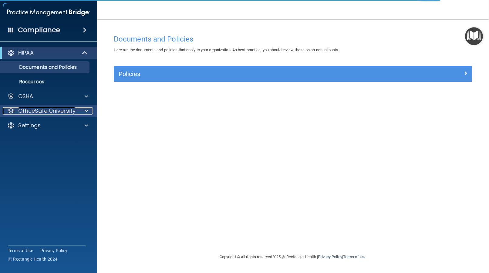
click at [57, 112] on p "OfficeSafe University" at bounding box center [46, 110] width 57 height 7
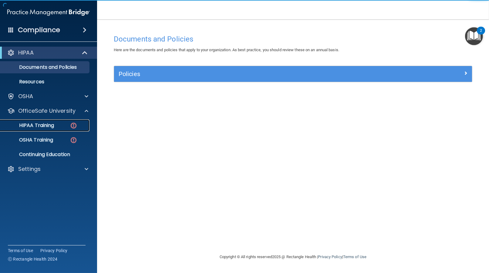
click at [51, 125] on p "HIPAA Training" at bounding box center [29, 125] width 50 height 6
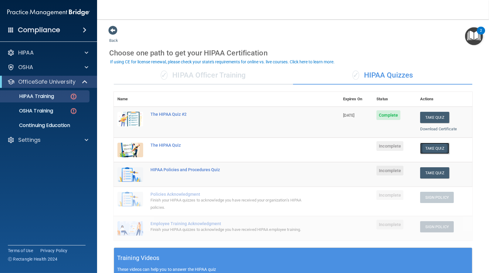
click at [426, 147] on button "Take Quiz" at bounding box center [434, 148] width 29 height 11
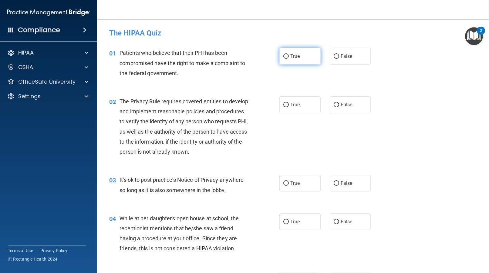
click at [300, 52] on label "True" at bounding box center [299, 56] width 41 height 17
click at [289, 54] on input "True" at bounding box center [285, 56] width 5 height 5
radio input "true"
click at [300, 104] on label "True" at bounding box center [299, 104] width 41 height 17
click at [289, 104] on input "True" at bounding box center [285, 105] width 5 height 5
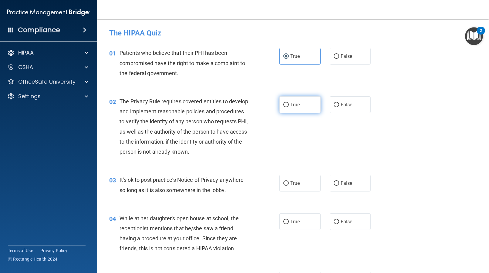
radio input "true"
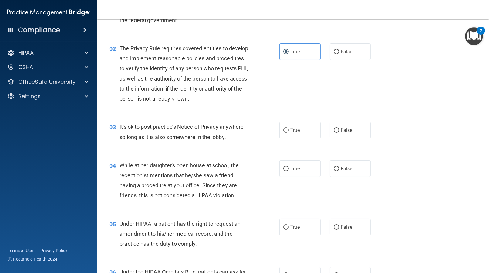
scroll to position [60, 0]
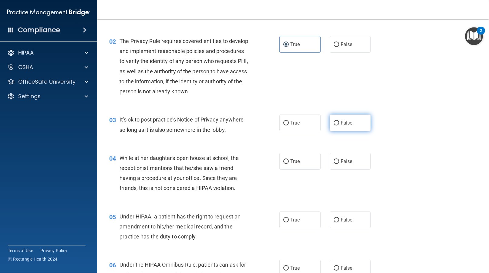
click at [357, 124] on label "False" at bounding box center [350, 123] width 41 height 17
click at [339, 124] on input "False" at bounding box center [336, 123] width 5 height 5
radio input "true"
click at [361, 165] on label "False" at bounding box center [350, 161] width 41 height 17
click at [339, 164] on input "False" at bounding box center [336, 161] width 5 height 5
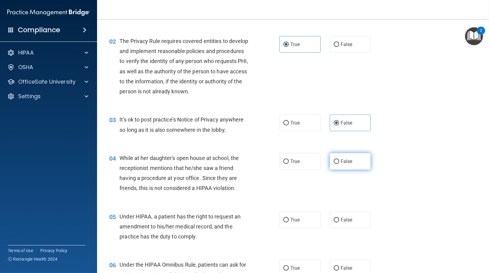
radio input "true"
click at [359, 226] on label "False" at bounding box center [350, 220] width 41 height 17
click at [339, 223] on input "False" at bounding box center [336, 220] width 5 height 5
radio input "true"
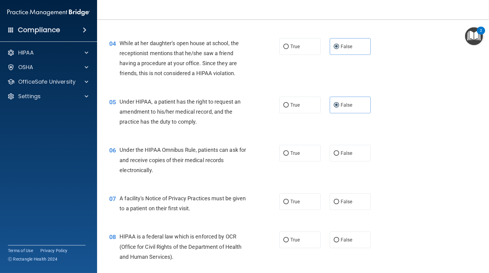
scroll to position [212, 0]
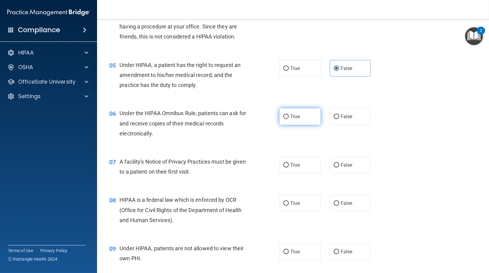
click at [294, 124] on label "True" at bounding box center [299, 116] width 41 height 17
click at [289, 119] on input "True" at bounding box center [285, 117] width 5 height 5
radio input "true"
click at [299, 169] on label "True" at bounding box center [299, 165] width 41 height 17
click at [289, 168] on input "True" at bounding box center [285, 165] width 5 height 5
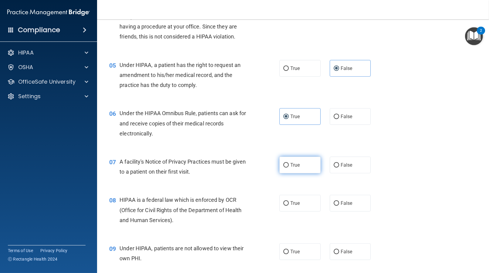
radio input "true"
click at [292, 199] on label "True" at bounding box center [299, 203] width 41 height 17
click at [289, 201] on input "True" at bounding box center [285, 203] width 5 height 5
radio input "true"
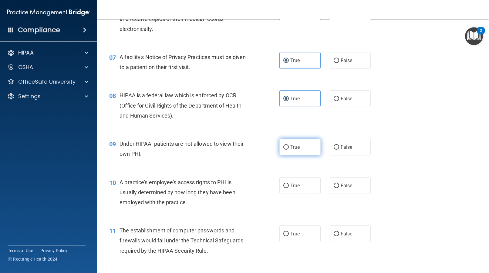
scroll to position [334, 0]
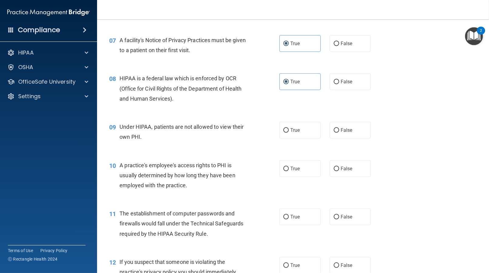
drag, startPoint x: 339, startPoint y: 134, endPoint x: 350, endPoint y: 145, distance: 14.8
click at [346, 138] on label "False" at bounding box center [350, 130] width 41 height 17
click at [350, 170] on label "False" at bounding box center [350, 168] width 41 height 17
click at [339, 170] on input "False" at bounding box center [336, 169] width 5 height 5
radio input "true"
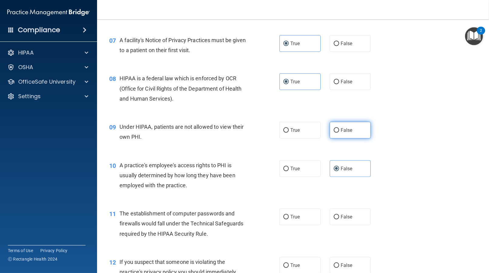
click at [336, 134] on label "False" at bounding box center [350, 130] width 41 height 17
click at [336, 133] on input "False" at bounding box center [336, 130] width 5 height 5
radio input "true"
click at [310, 214] on label "True" at bounding box center [299, 217] width 41 height 17
click at [289, 215] on input "True" at bounding box center [285, 217] width 5 height 5
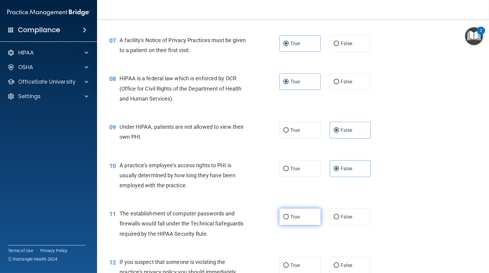
radio input "true"
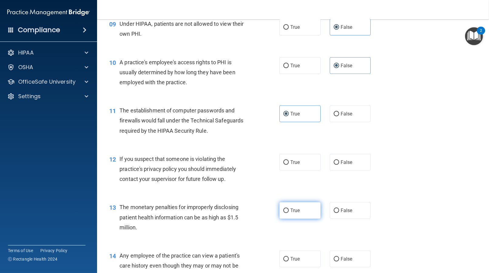
scroll to position [454, 0]
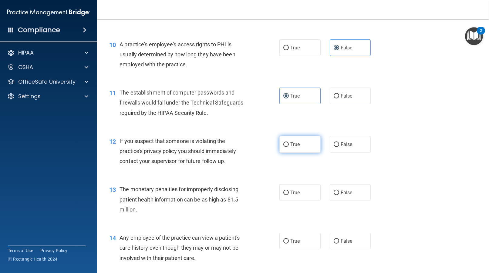
click at [302, 142] on label "True" at bounding box center [299, 144] width 41 height 17
click at [289, 142] on input "True" at bounding box center [285, 144] width 5 height 5
radio input "true"
click at [307, 189] on label "True" at bounding box center [299, 192] width 41 height 17
click at [289, 191] on input "True" at bounding box center [285, 193] width 5 height 5
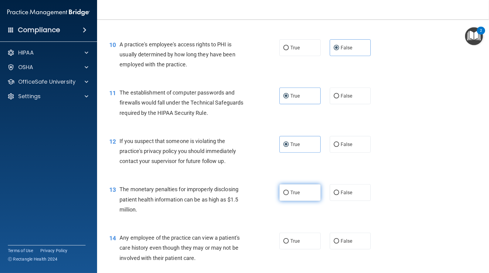
radio input "true"
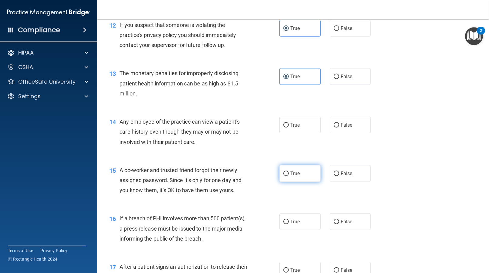
scroll to position [576, 0]
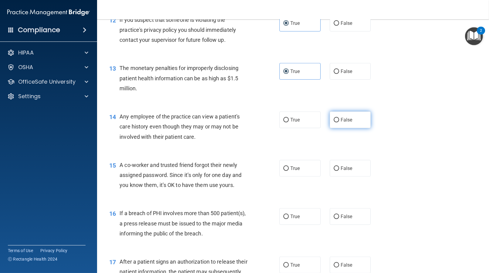
click at [340, 121] on span "False" at bounding box center [346, 120] width 12 height 6
click at [339, 121] on input "False" at bounding box center [336, 120] width 5 height 5
radio input "true"
click at [343, 176] on label "False" at bounding box center [350, 168] width 41 height 17
click at [339, 171] on input "False" at bounding box center [336, 168] width 5 height 5
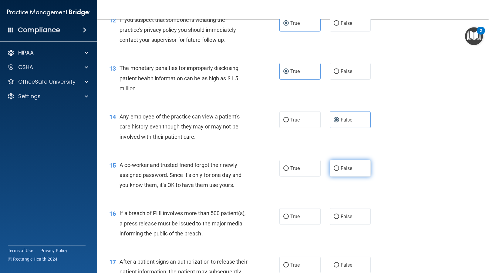
radio input "true"
click at [285, 215] on input "True" at bounding box center [285, 217] width 5 height 5
radio input "true"
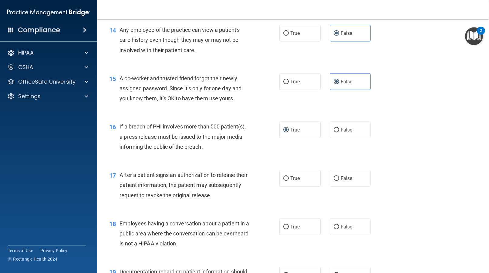
scroll to position [667, 0]
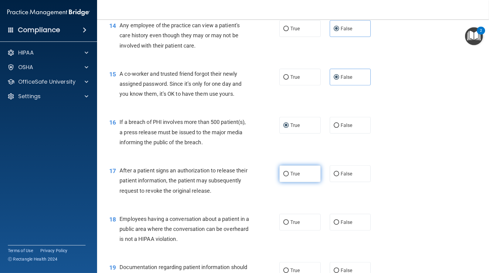
click at [302, 181] on label "True" at bounding box center [299, 174] width 41 height 17
click at [289, 176] on input "True" at bounding box center [285, 174] width 5 height 5
radio input "true"
click at [352, 227] on label "False" at bounding box center [350, 222] width 41 height 17
click at [339, 225] on input "False" at bounding box center [336, 222] width 5 height 5
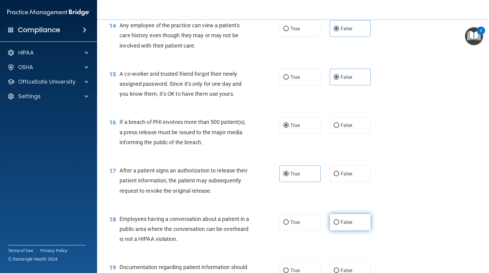
radio input "true"
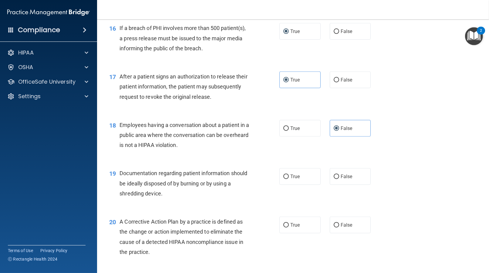
scroll to position [788, 0]
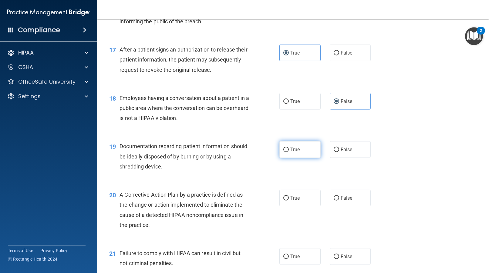
click at [305, 154] on label "True" at bounding box center [299, 149] width 41 height 17
click at [289, 152] on input "True" at bounding box center [285, 150] width 5 height 5
radio input "true"
click at [307, 201] on label "True" at bounding box center [299, 198] width 41 height 17
click at [289, 201] on input "True" at bounding box center [285, 198] width 5 height 5
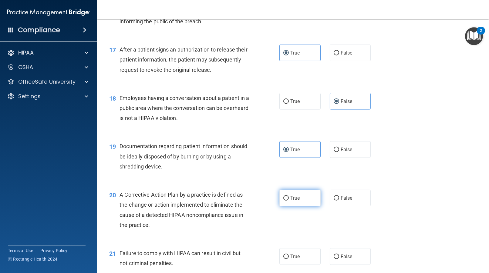
radio input "true"
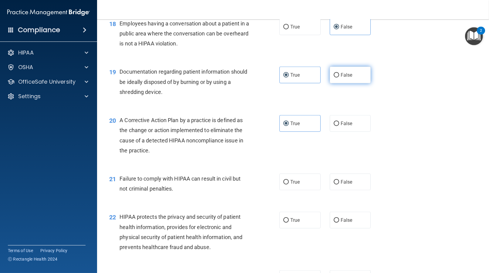
scroll to position [909, 0]
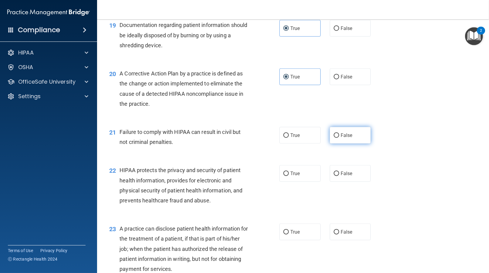
click at [340, 136] on span "False" at bounding box center [346, 135] width 12 height 6
click at [338, 136] on input "False" at bounding box center [336, 135] width 5 height 5
radio input "true"
click at [305, 172] on label "True" at bounding box center [299, 173] width 41 height 17
click at [289, 172] on input "True" at bounding box center [285, 174] width 5 height 5
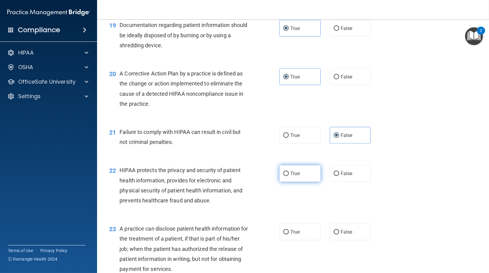
radio input "true"
click at [349, 235] on label "False" at bounding box center [350, 232] width 41 height 17
click at [339, 235] on input "False" at bounding box center [336, 232] width 5 height 5
radio input "true"
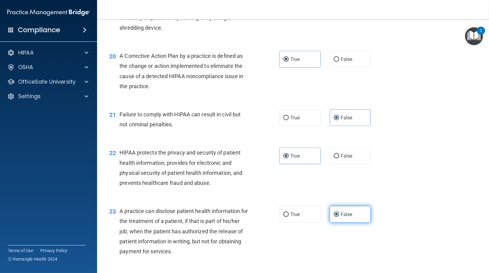
scroll to position [1000, 0]
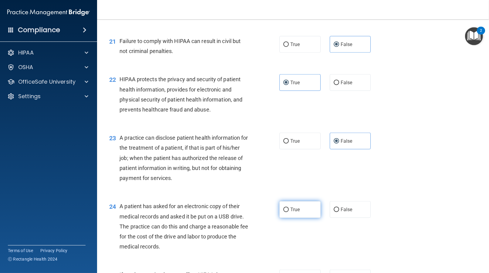
click at [297, 215] on label "True" at bounding box center [299, 209] width 41 height 17
click at [289, 212] on input "True" at bounding box center [285, 210] width 5 height 5
radio input "true"
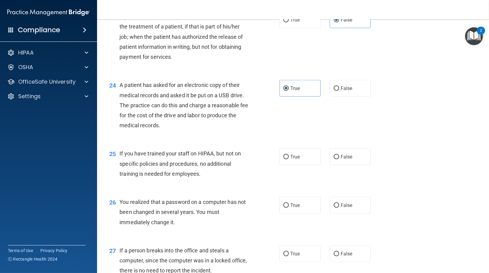
scroll to position [1152, 0]
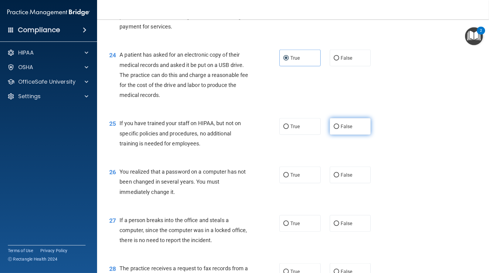
click at [340, 124] on span "False" at bounding box center [346, 127] width 12 height 6
click at [339, 125] on input "False" at bounding box center [336, 127] width 5 height 5
radio input "true"
click at [299, 183] on label "True" at bounding box center [299, 175] width 41 height 17
click at [289, 178] on input "True" at bounding box center [285, 175] width 5 height 5
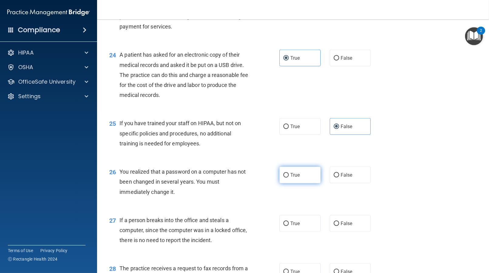
radio input "true"
click at [334, 225] on input "False" at bounding box center [336, 224] width 5 height 5
radio input "true"
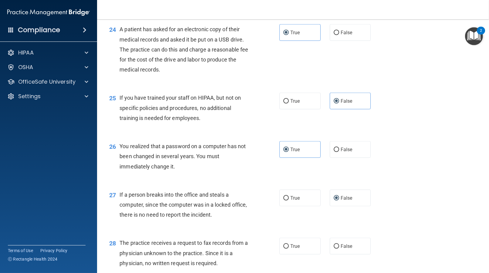
scroll to position [1212, 0]
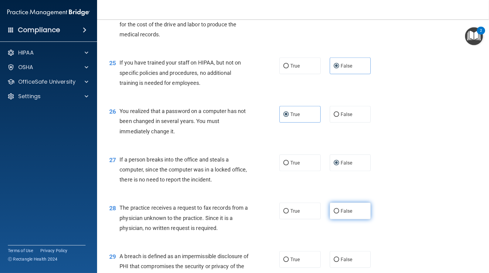
click at [341, 212] on span "False" at bounding box center [346, 211] width 12 height 6
click at [339, 212] on input "False" at bounding box center [336, 211] width 5 height 5
radio input "true"
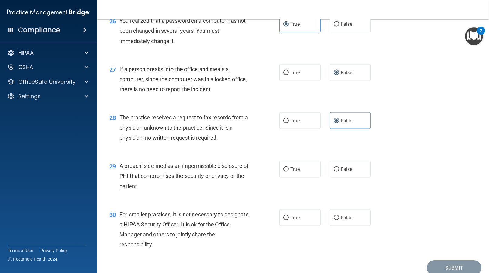
scroll to position [1304, 0]
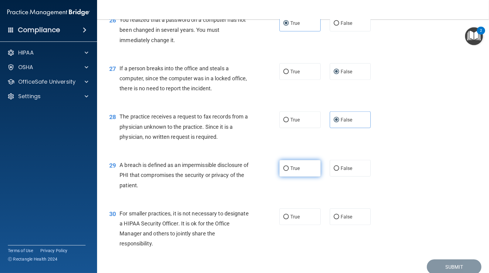
click at [303, 176] on label "True" at bounding box center [299, 168] width 41 height 17
click at [289, 171] on input "True" at bounding box center [285, 168] width 5 height 5
radio input "true"
drag, startPoint x: 363, startPoint y: 220, endPoint x: 358, endPoint y: 212, distance: 9.1
click at [363, 220] on label "False" at bounding box center [350, 217] width 41 height 17
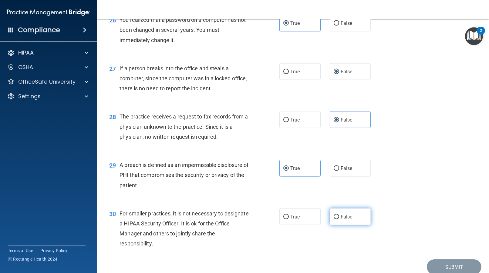
click at [339, 220] on input "False" at bounding box center [336, 217] width 5 height 5
radio input "true"
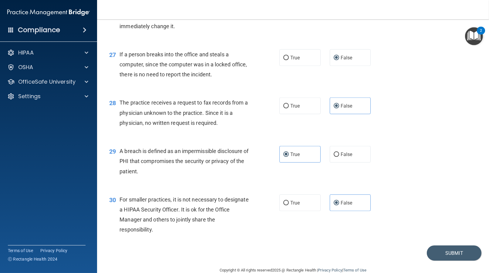
scroll to position [1329, 0]
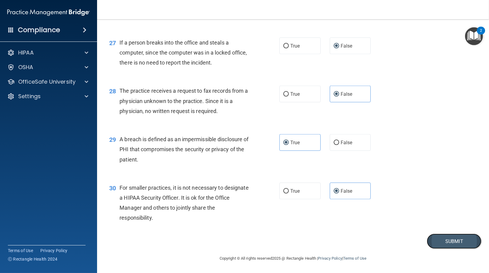
click at [449, 246] on button "Submit" at bounding box center [454, 241] width 55 height 15
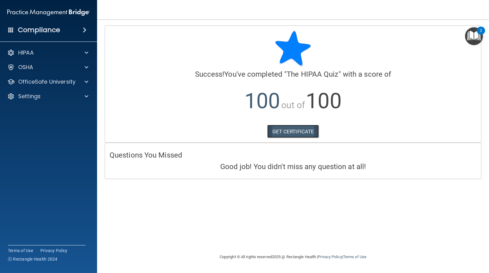
click at [309, 134] on link "GET CERTIFICATE" at bounding box center [293, 131] width 52 height 13
click at [65, 53] on div "HIPAA" at bounding box center [40, 52] width 75 height 7
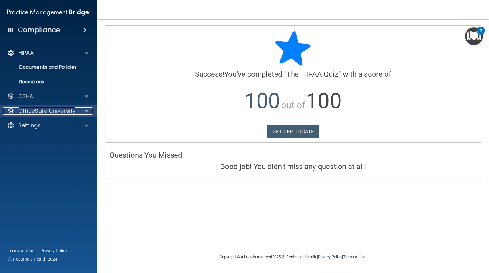
click at [50, 112] on p "OfficeSafe University" at bounding box center [46, 110] width 57 height 7
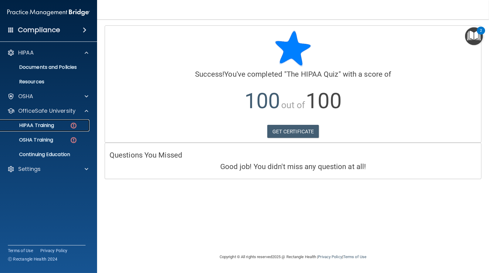
click at [33, 122] on p "HIPAA Training" at bounding box center [29, 125] width 50 height 6
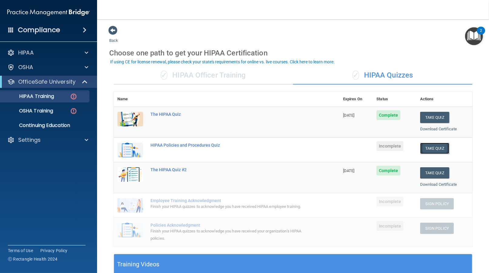
click at [433, 146] on button "Take Quiz" at bounding box center [434, 148] width 29 height 11
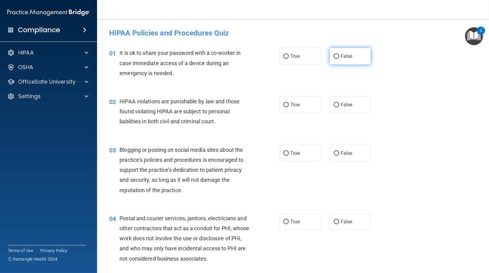
click at [347, 50] on label "False" at bounding box center [350, 56] width 41 height 17
click at [356, 62] on label "False" at bounding box center [350, 56] width 41 height 17
click at [339, 59] on input "False" at bounding box center [336, 56] width 5 height 5
radio input "true"
click at [301, 106] on label "True" at bounding box center [299, 104] width 41 height 17
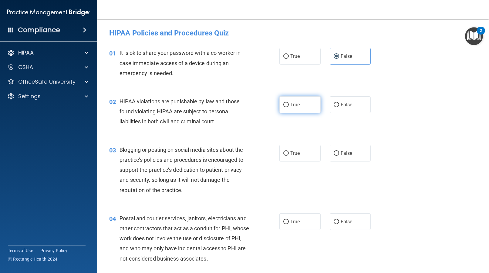
click at [289, 106] on input "True" at bounding box center [285, 105] width 5 height 5
radio input "true"
click at [350, 154] on label "False" at bounding box center [350, 153] width 41 height 17
click at [339, 154] on input "False" at bounding box center [336, 153] width 5 height 5
radio input "true"
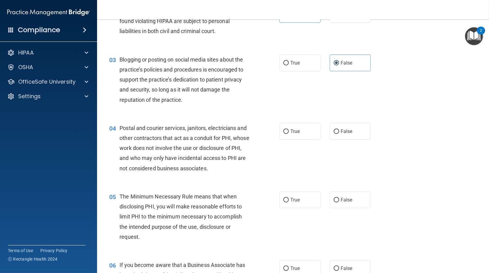
scroll to position [91, 0]
click at [303, 131] on label "True" at bounding box center [299, 130] width 41 height 17
click at [289, 131] on input "True" at bounding box center [285, 131] width 5 height 5
radio input "true"
click at [287, 202] on label "True" at bounding box center [299, 199] width 41 height 17
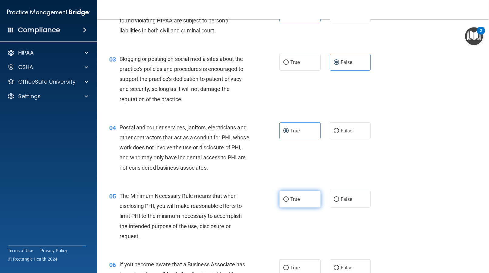
click at [287, 202] on input "True" at bounding box center [285, 199] width 5 height 5
radio input "true"
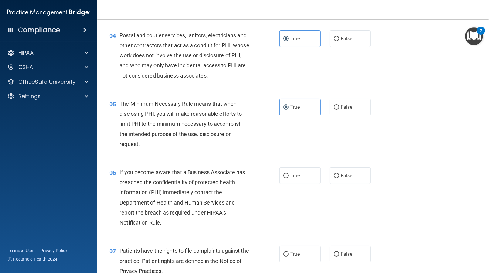
scroll to position [212, 0]
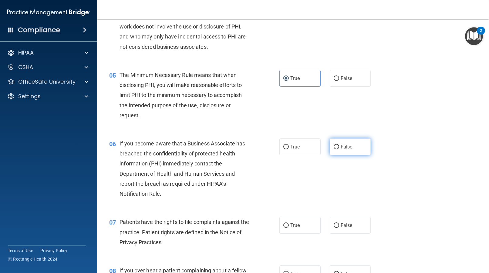
click at [355, 151] on label "False" at bounding box center [350, 147] width 41 height 17
click at [339, 149] on input "False" at bounding box center [336, 147] width 5 height 5
radio input "true"
click at [302, 230] on label "True" at bounding box center [299, 225] width 41 height 17
click at [289, 228] on input "True" at bounding box center [285, 225] width 5 height 5
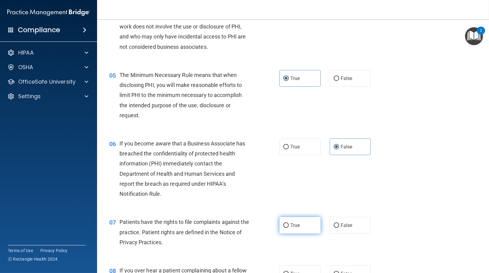
radio input "true"
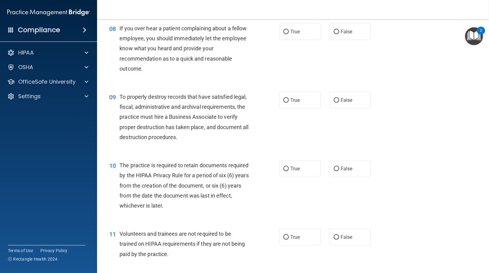
scroll to position [454, 0]
click at [342, 32] on span "False" at bounding box center [346, 31] width 12 height 6
click at [339, 32] on input "False" at bounding box center [336, 31] width 5 height 5
radio input "true"
click at [344, 93] on label "False" at bounding box center [350, 100] width 41 height 17
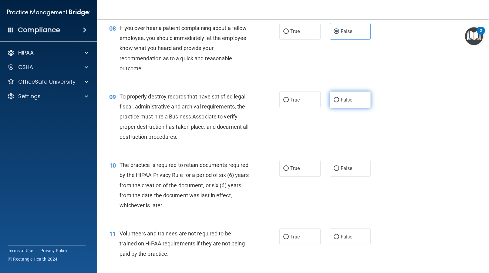
click at [339, 98] on input "False" at bounding box center [336, 100] width 5 height 5
radio input "true"
click at [296, 167] on span "True" at bounding box center [294, 169] width 9 height 6
click at [289, 167] on input "True" at bounding box center [285, 168] width 5 height 5
radio input "true"
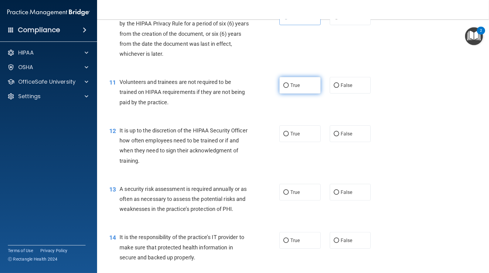
scroll to position [637, 0]
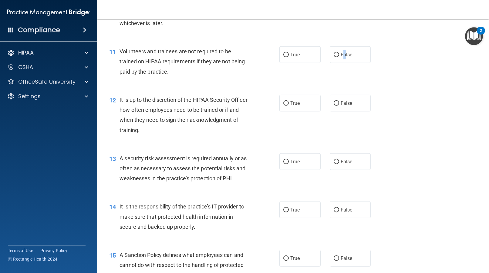
drag, startPoint x: 341, startPoint y: 60, endPoint x: 340, endPoint y: 76, distance: 15.5
click at [342, 60] on label "False" at bounding box center [350, 54] width 41 height 17
drag, startPoint x: 356, startPoint y: 61, endPoint x: 356, endPoint y: 69, distance: 7.9
click at [356, 61] on label "False" at bounding box center [350, 54] width 41 height 17
click at [339, 57] on input "False" at bounding box center [336, 55] width 5 height 5
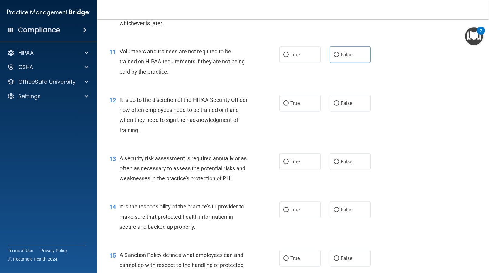
radio input "true"
click at [348, 97] on label "False" at bounding box center [350, 103] width 41 height 17
click at [339, 101] on input "False" at bounding box center [336, 103] width 5 height 5
radio input "true"
click at [306, 160] on label "True" at bounding box center [299, 161] width 41 height 17
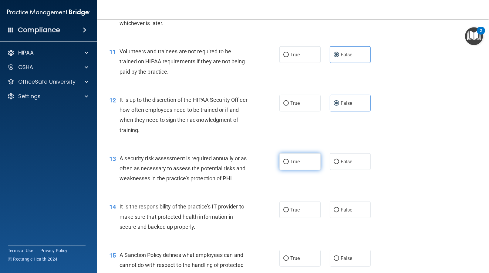
click at [289, 160] on input "True" at bounding box center [285, 162] width 5 height 5
radio input "true"
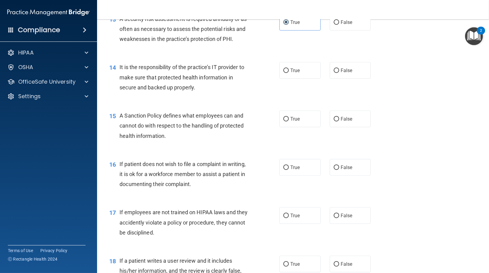
scroll to position [788, 0]
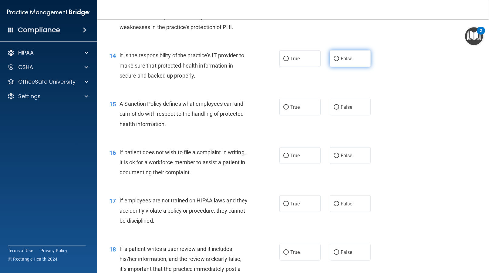
click at [346, 61] on span "False" at bounding box center [346, 59] width 12 height 6
click at [339, 61] on input "False" at bounding box center [336, 59] width 5 height 5
radio input "true"
click at [340, 105] on span "False" at bounding box center [346, 107] width 12 height 6
click at [339, 105] on input "False" at bounding box center [336, 107] width 5 height 5
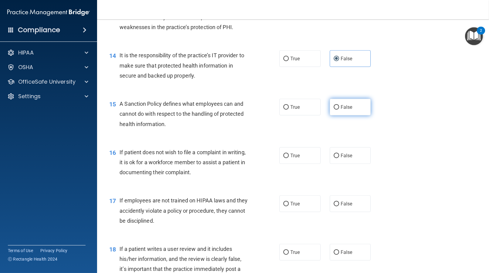
radio input "true"
click at [305, 153] on label "True" at bounding box center [299, 155] width 41 height 17
click at [289, 154] on input "True" at bounding box center [285, 156] width 5 height 5
radio input "true"
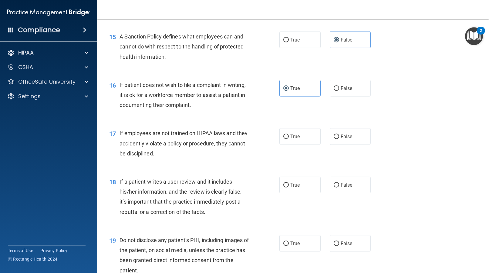
scroll to position [879, 0]
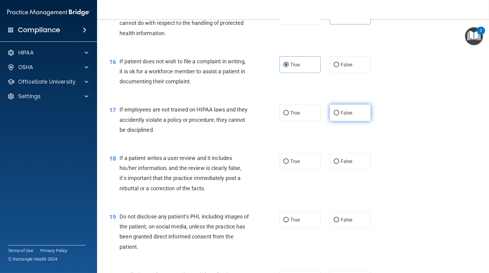
click at [347, 111] on span "False" at bounding box center [346, 113] width 12 height 6
click at [339, 111] on input "False" at bounding box center [336, 113] width 5 height 5
radio input "true"
click at [334, 159] on input "False" at bounding box center [336, 161] width 5 height 5
radio input "true"
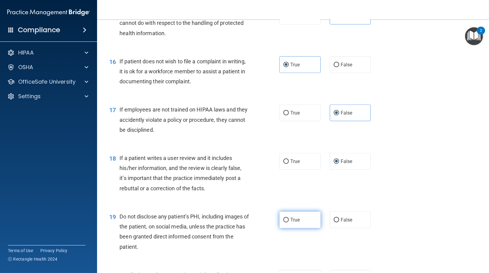
click at [285, 224] on label "True" at bounding box center [299, 220] width 41 height 17
click at [285, 223] on input "True" at bounding box center [285, 220] width 5 height 5
radio input "true"
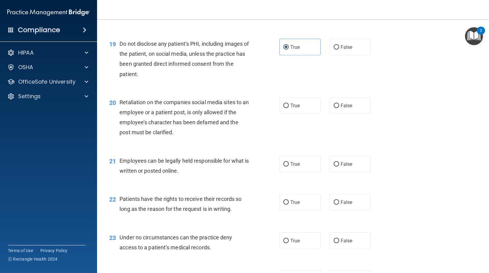
scroll to position [1061, 0]
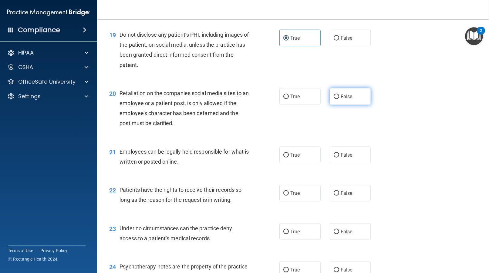
click at [342, 94] on span "False" at bounding box center [346, 97] width 12 height 6
click at [339, 95] on input "False" at bounding box center [336, 97] width 5 height 5
radio input "true"
click at [302, 157] on label "True" at bounding box center [299, 155] width 41 height 17
click at [289, 157] on input "True" at bounding box center [285, 155] width 5 height 5
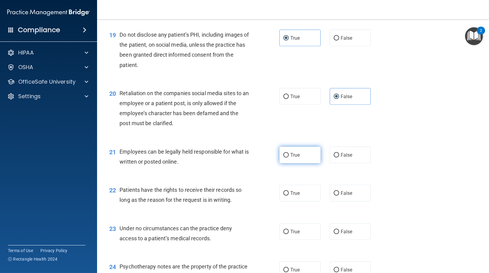
radio input "true"
click at [330, 189] on label "False" at bounding box center [350, 193] width 41 height 17
click at [334, 191] on input "False" at bounding box center [336, 193] width 5 height 5
radio input "true"
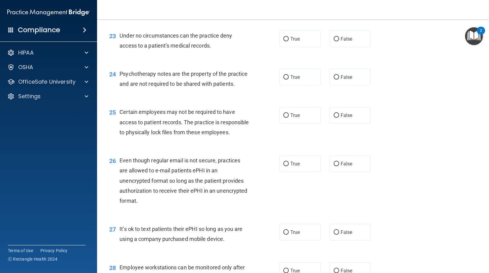
scroll to position [1243, 0]
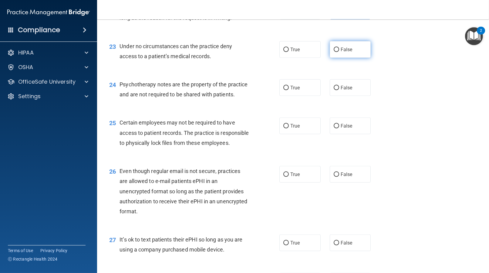
click at [340, 49] on span "False" at bounding box center [346, 50] width 12 height 6
click at [339, 49] on input "False" at bounding box center [336, 50] width 5 height 5
radio input "true"
click at [289, 84] on label "True" at bounding box center [299, 87] width 41 height 17
click at [289, 86] on input "True" at bounding box center [285, 88] width 5 height 5
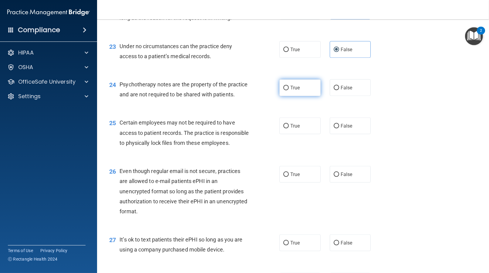
radio input "true"
click at [286, 134] on label "True" at bounding box center [299, 126] width 41 height 17
click at [286, 129] on input "True" at bounding box center [285, 126] width 5 height 5
radio input "true"
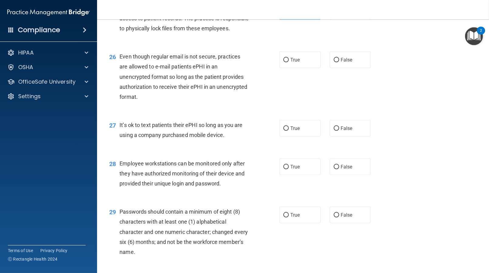
scroll to position [1364, 0]
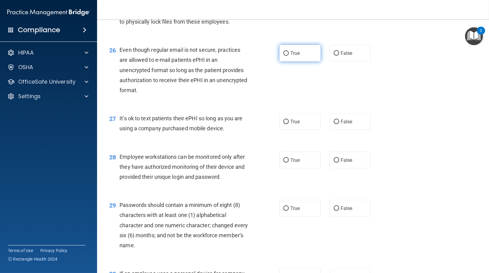
click at [287, 62] on label "True" at bounding box center [299, 53] width 41 height 17
click at [287, 56] on input "True" at bounding box center [285, 53] width 5 height 5
radio input "true"
click at [296, 130] on label "True" at bounding box center [299, 121] width 41 height 17
click at [289, 124] on input "True" at bounding box center [285, 122] width 5 height 5
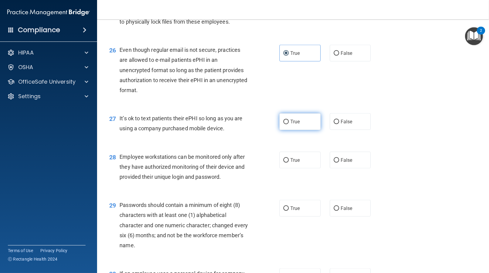
radio input "true"
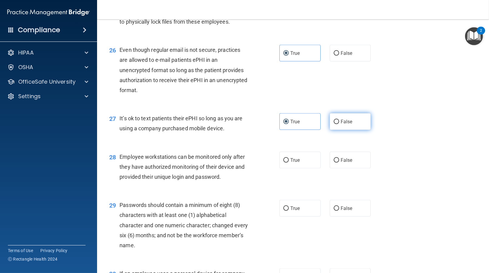
click at [340, 125] on span "False" at bounding box center [346, 122] width 12 height 6
click at [338, 124] on input "False" at bounding box center [336, 122] width 5 height 5
radio input "true"
radio input "false"
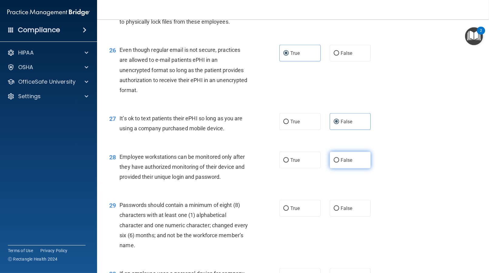
click at [337, 169] on label "False" at bounding box center [350, 160] width 41 height 17
click at [337, 163] on input "False" at bounding box center [336, 160] width 5 height 5
radio input "true"
click at [296, 217] on label "True" at bounding box center [299, 208] width 41 height 17
click at [289, 211] on input "True" at bounding box center [285, 208] width 5 height 5
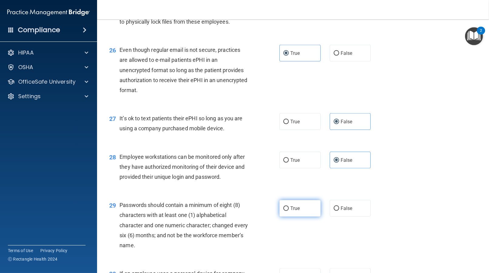
radio input "true"
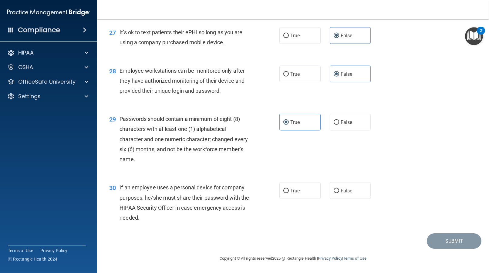
scroll to position [1471, 0]
click at [340, 189] on span "False" at bounding box center [346, 191] width 12 height 6
click at [338, 189] on input "False" at bounding box center [336, 191] width 5 height 5
radio input "true"
click at [461, 239] on button "Submit" at bounding box center [454, 240] width 55 height 15
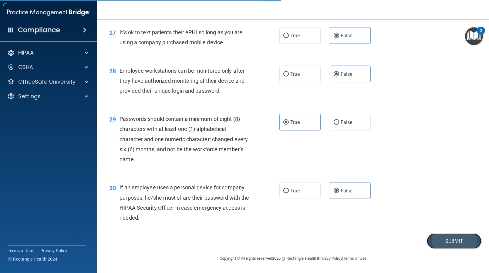
click at [455, 241] on button "Submit" at bounding box center [454, 240] width 55 height 15
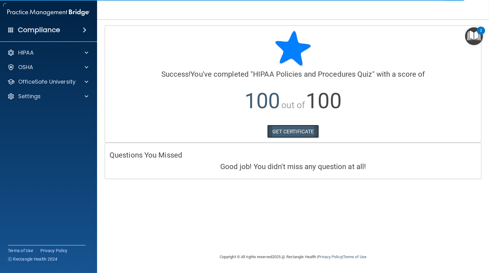
click at [310, 135] on link "GET CERTIFICATE" at bounding box center [293, 131] width 52 height 13
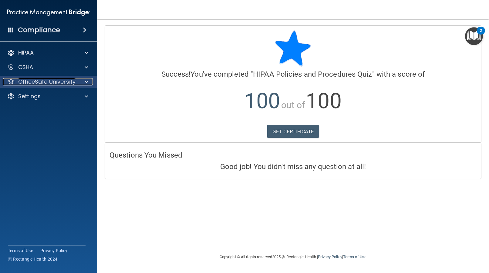
click at [69, 85] on p "OfficeSafe University" at bounding box center [46, 81] width 57 height 7
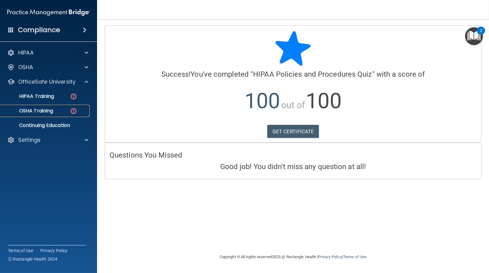
click at [55, 110] on div "OSHA Training" at bounding box center [45, 111] width 83 height 6
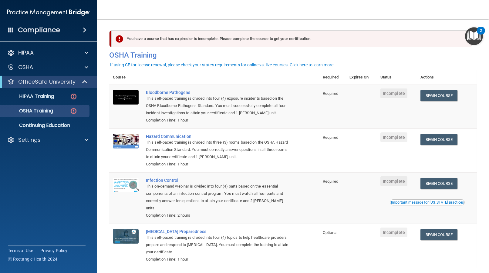
click at [188, 45] on div "You have a course that has expired or is incomplete. Please complete the course…" at bounding box center [292, 38] width 360 height 17
click at [451, 95] on link "Begin Course" at bounding box center [438, 95] width 37 height 11
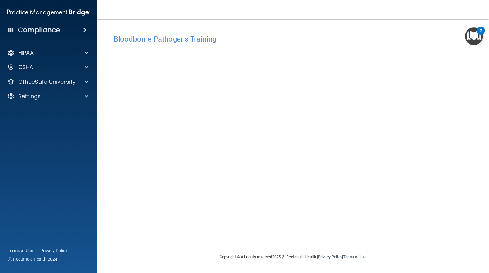
click at [469, 43] on img "Open Resource Center, 2 new notifications" at bounding box center [474, 36] width 18 height 18
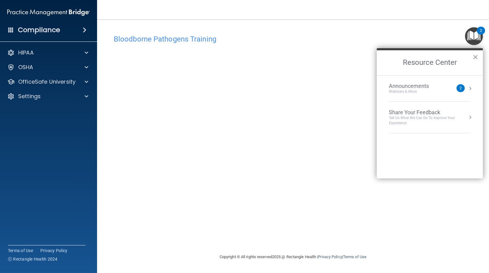
click at [347, 25] on main "Bloodborne Pathogens Training This course doesn’t expire until . Are you sure y…" at bounding box center [293, 146] width 392 height 254
click at [471, 56] on h2 "Resource Center" at bounding box center [430, 62] width 106 height 25
click at [477, 56] on button "×" at bounding box center [475, 57] width 6 height 10
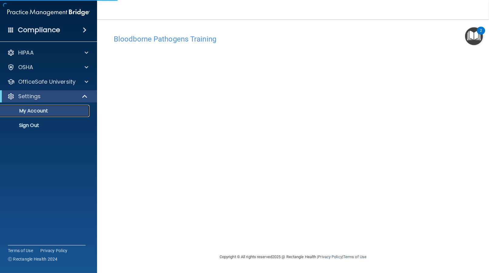
click at [56, 109] on p "My Account" at bounding box center [45, 111] width 83 height 6
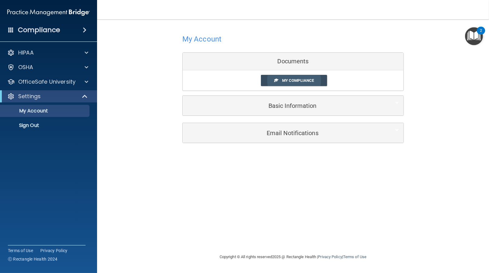
click at [307, 81] on span "My Compliance" at bounding box center [298, 80] width 32 height 5
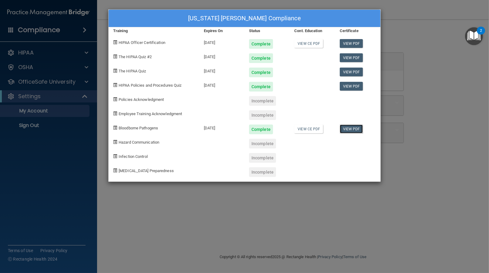
click at [349, 127] on link "View PDF" at bounding box center [351, 129] width 23 height 9
click at [42, 80] on div "[US_STATE] [PERSON_NAME] Compliance Training Expires On Status Cont. Education …" at bounding box center [244, 136] width 489 height 273
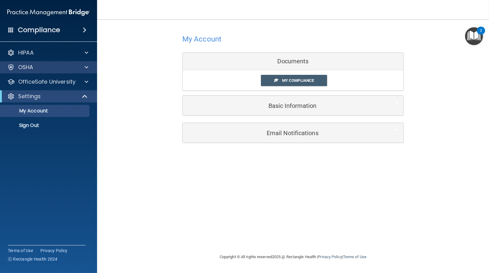
click at [63, 62] on div "OSHA" at bounding box center [48, 67] width 97 height 12
click at [89, 67] on div at bounding box center [85, 67] width 15 height 7
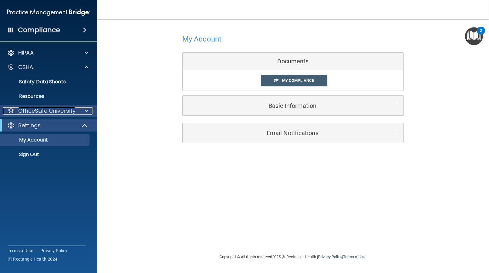
click at [52, 114] on p "OfficeSafe University" at bounding box center [46, 110] width 57 height 7
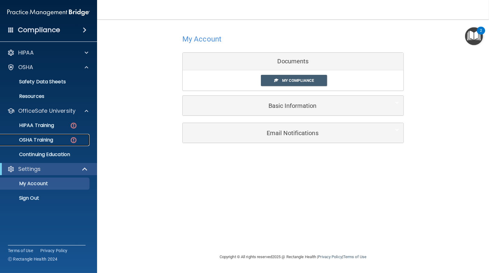
click at [51, 139] on p "OSHA Training" at bounding box center [28, 140] width 49 height 6
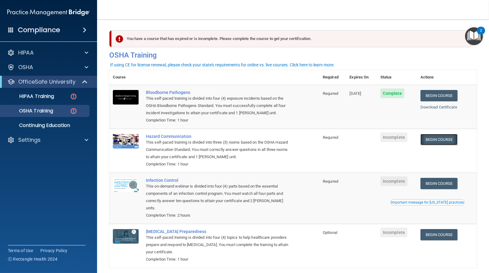
click at [445, 140] on link "Begin Course" at bounding box center [438, 139] width 37 height 11
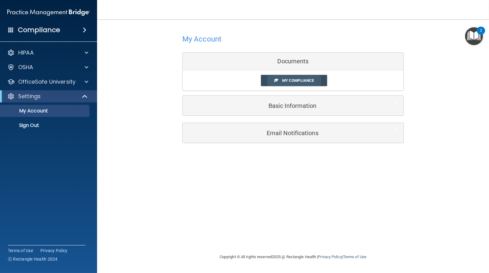
click at [289, 80] on span "My Compliance" at bounding box center [298, 80] width 32 height 5
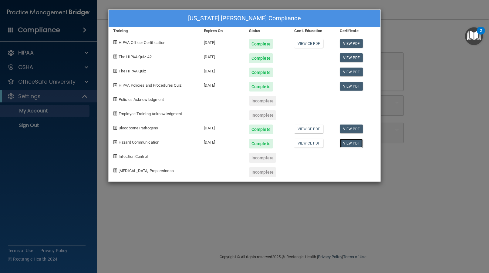
click at [350, 145] on link "View PDF" at bounding box center [351, 143] width 23 height 9
click at [42, 67] on div "[US_STATE] [PERSON_NAME] Compliance Training Expires On Status Cont. Education …" at bounding box center [244, 136] width 489 height 273
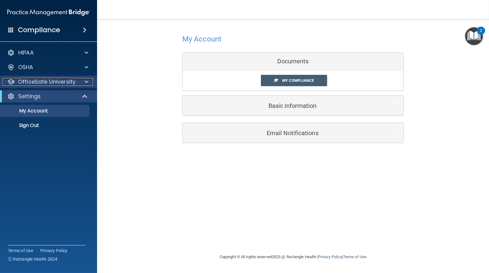
click at [66, 78] on p "OfficeSafe University" at bounding box center [46, 81] width 57 height 7
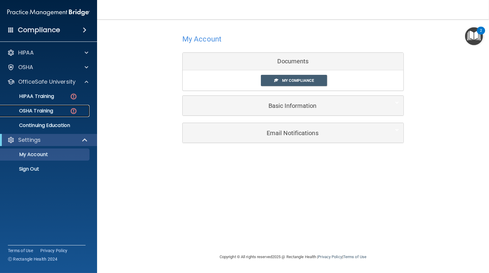
click at [54, 111] on div "OSHA Training" at bounding box center [45, 111] width 83 height 6
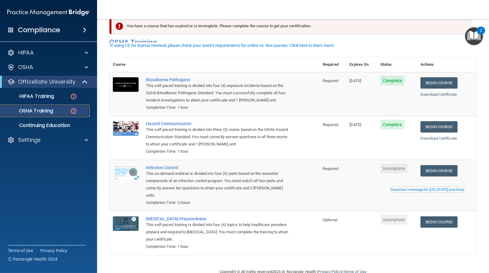
scroll to position [19, 0]
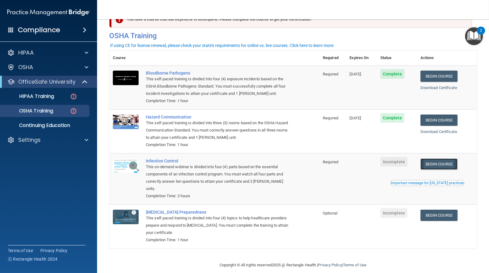
click at [451, 163] on link "Begin Course" at bounding box center [438, 164] width 37 height 11
click at [27, 112] on p "OSHA Training" at bounding box center [28, 111] width 49 height 6
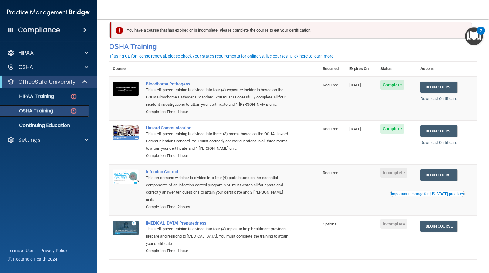
scroll to position [0, 0]
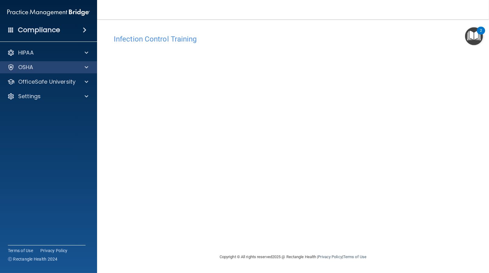
click at [80, 62] on div "OSHA" at bounding box center [48, 67] width 97 height 12
click at [85, 67] on span at bounding box center [87, 67] width 4 height 7
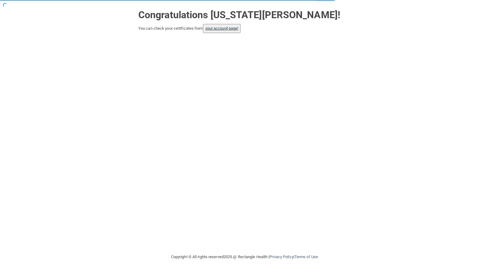
click at [227, 29] on link "your account page!" at bounding box center [221, 28] width 33 height 5
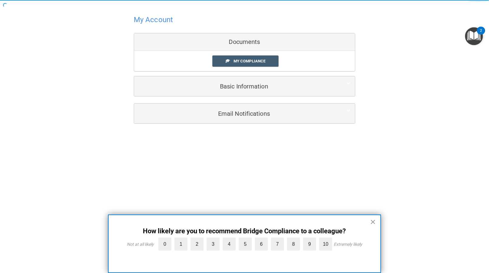
click at [374, 220] on button "×" at bounding box center [373, 222] width 6 height 10
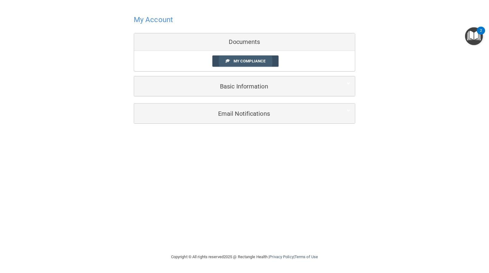
click at [264, 61] on span "My Compliance" at bounding box center [249, 61] width 32 height 5
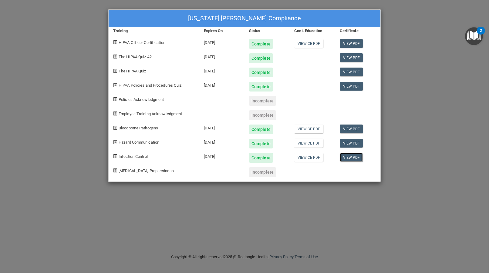
click at [353, 156] on link "View PDF" at bounding box center [351, 157] width 23 height 9
click at [55, 105] on div "[US_STATE] [PERSON_NAME] Compliance Training Expires On Status Cont. Education …" at bounding box center [244, 136] width 489 height 273
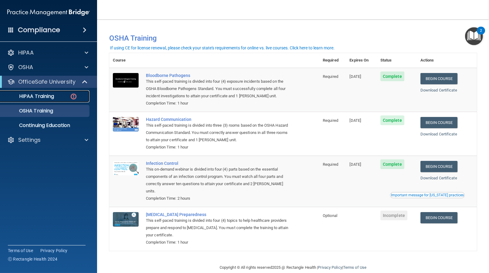
click at [52, 93] on p "HIPAA Training" at bounding box center [29, 96] width 50 height 6
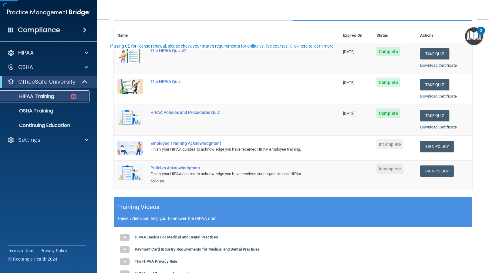
scroll to position [91, 0]
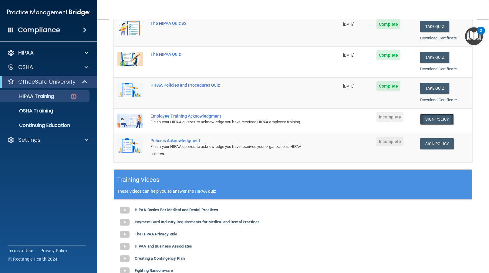
click at [425, 120] on link "Sign Policy" at bounding box center [437, 119] width 34 height 11
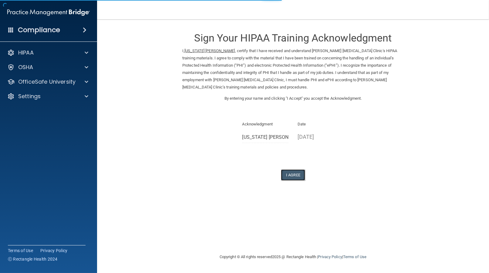
click at [292, 175] on button "I Agree" at bounding box center [293, 174] width 24 height 11
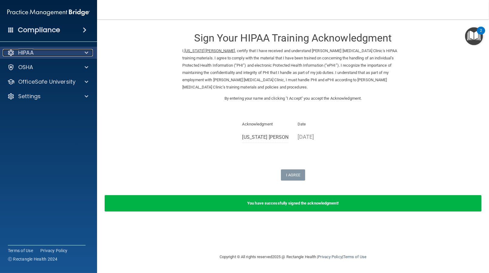
click at [58, 55] on div "HIPAA" at bounding box center [40, 52] width 75 height 7
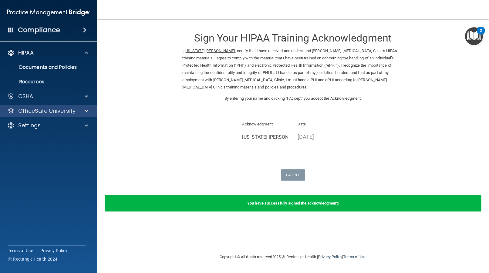
click at [56, 115] on div "OfficeSafe University" at bounding box center [48, 111] width 97 height 12
drag, startPoint x: 62, startPoint y: 110, endPoint x: 74, endPoint y: 113, distance: 13.1
click at [62, 110] on p "OfficeSafe University" at bounding box center [46, 110] width 57 height 7
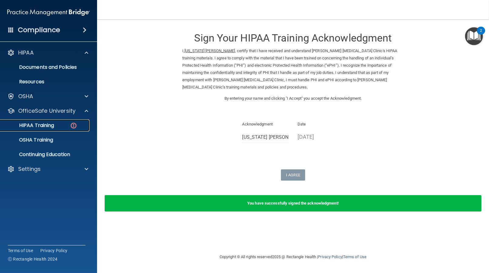
click at [80, 121] on link "HIPAA Training" at bounding box center [42, 125] width 96 height 12
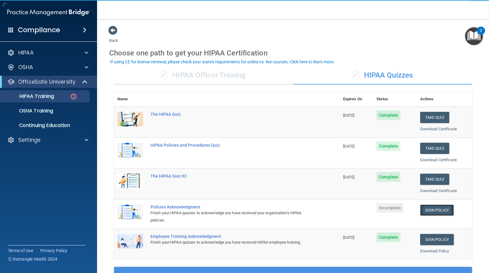
click at [421, 210] on link "Sign Policy" at bounding box center [437, 210] width 34 height 11
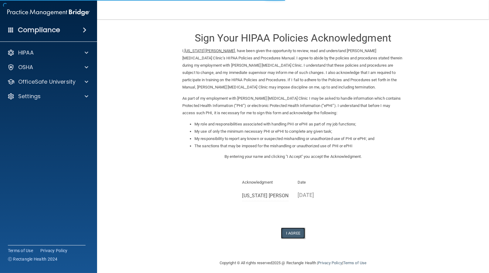
click at [296, 231] on button "I Agree" at bounding box center [293, 233] width 24 height 11
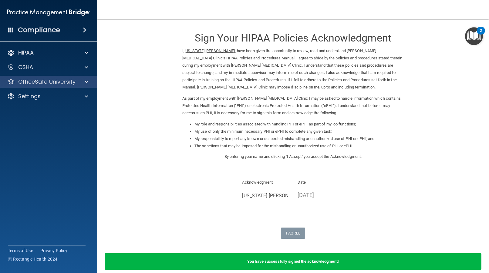
click at [58, 87] on div "OfficeSafe University" at bounding box center [48, 82] width 97 height 12
click at [61, 84] on p "OfficeSafe University" at bounding box center [46, 81] width 57 height 7
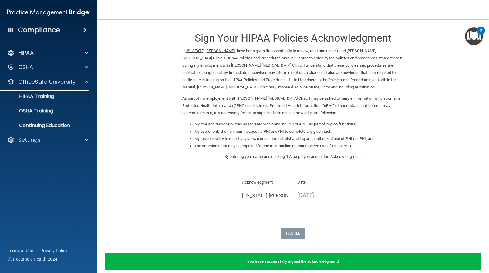
click at [62, 98] on div "HIPAA Training" at bounding box center [45, 96] width 83 height 6
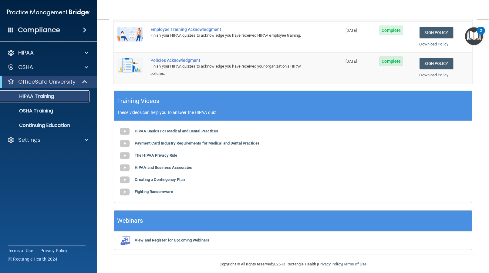
scroll to position [183, 0]
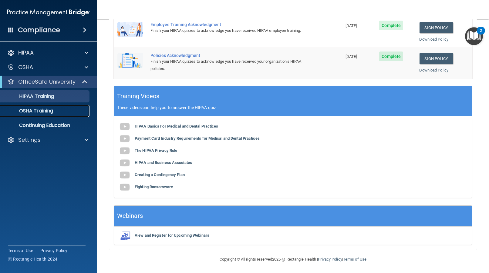
click at [27, 112] on p "OSHA Training" at bounding box center [28, 111] width 49 height 6
